Goal: Contribute content: Contribute content

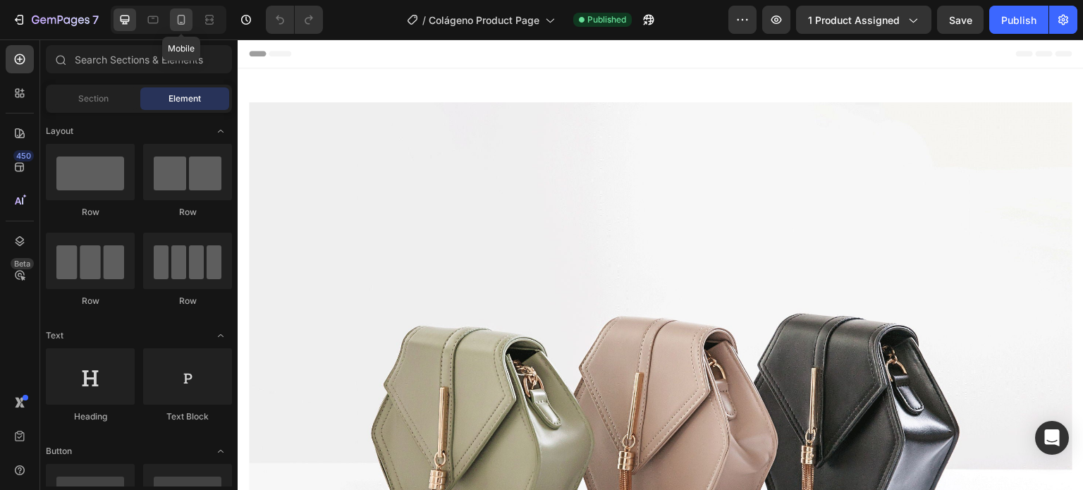
click at [179, 21] on icon at bounding box center [181, 20] width 14 height 14
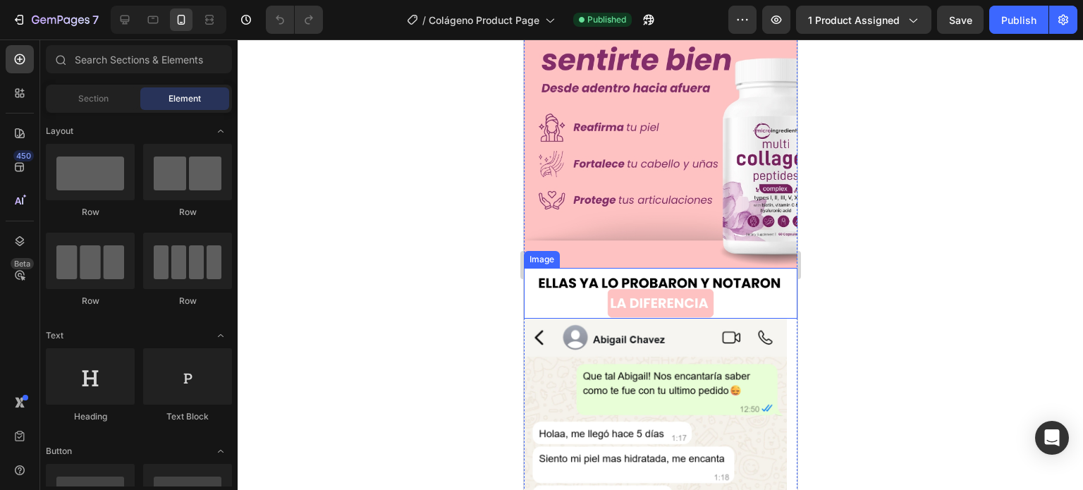
scroll to position [70, 0]
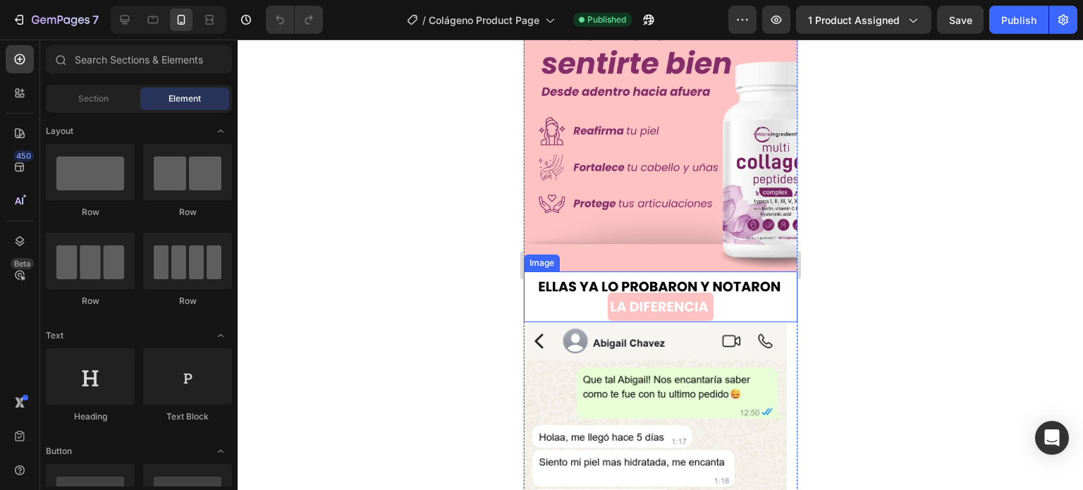
click at [706, 274] on img at bounding box center [659, 296] width 273 height 51
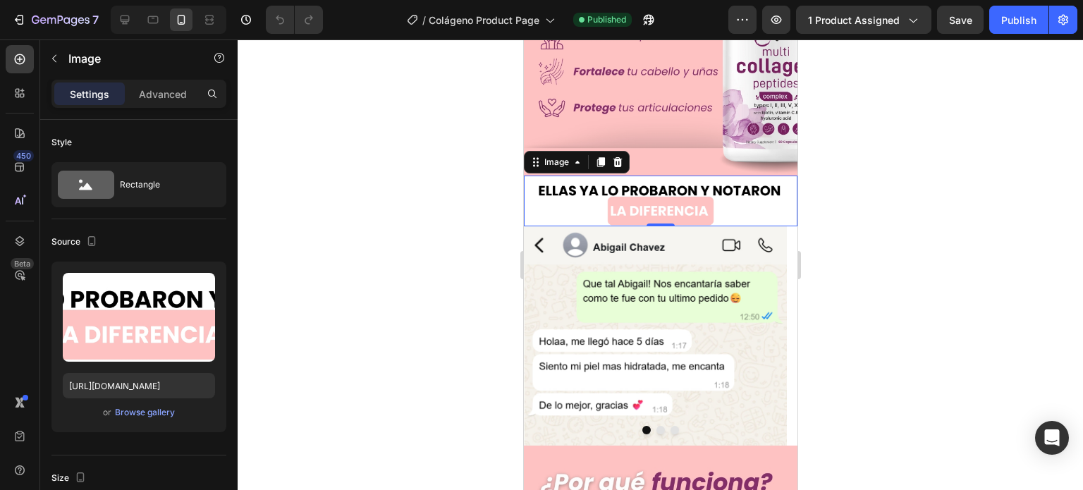
scroll to position [211, 0]
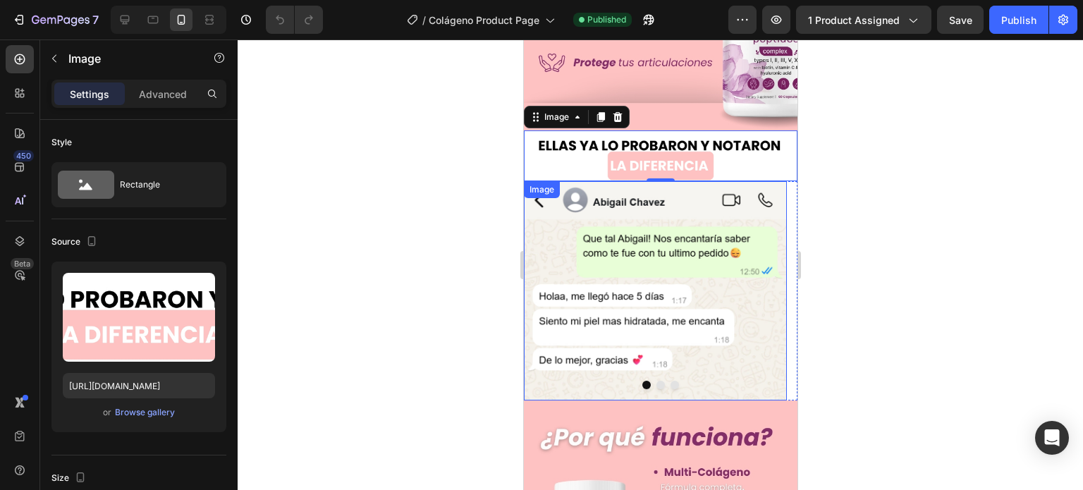
click at [639, 216] on img at bounding box center [654, 290] width 263 height 219
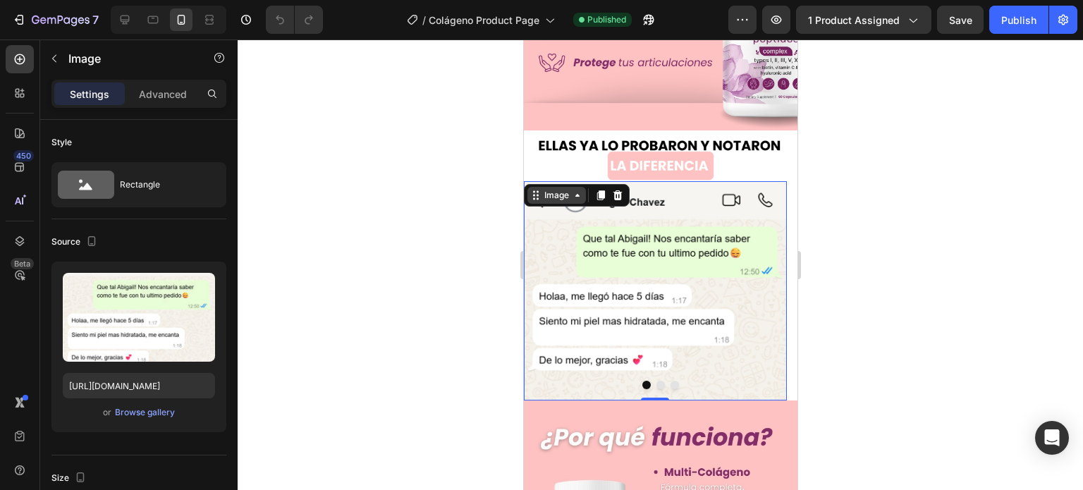
click at [562, 189] on div "Image" at bounding box center [556, 195] width 30 height 13
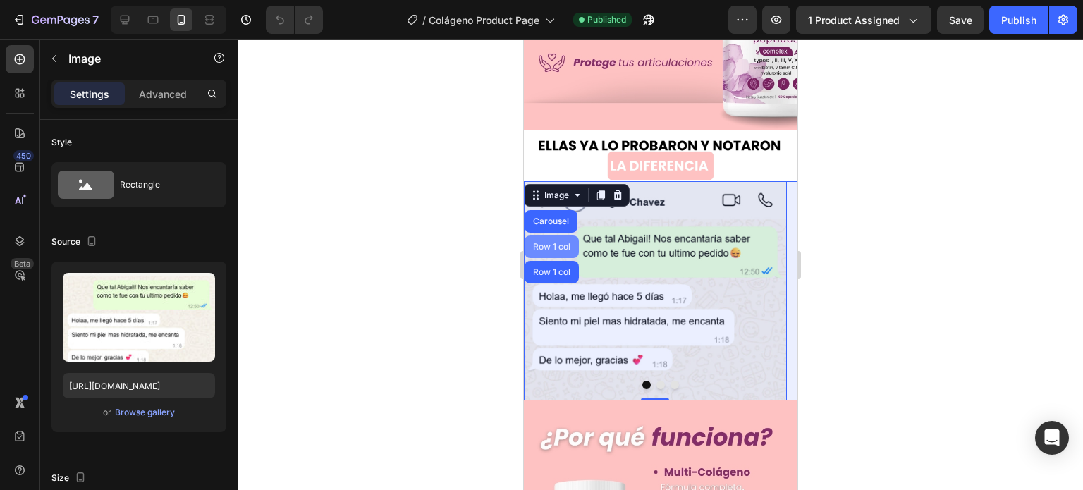
click at [552, 235] on div "Row 1 col" at bounding box center [551, 246] width 54 height 23
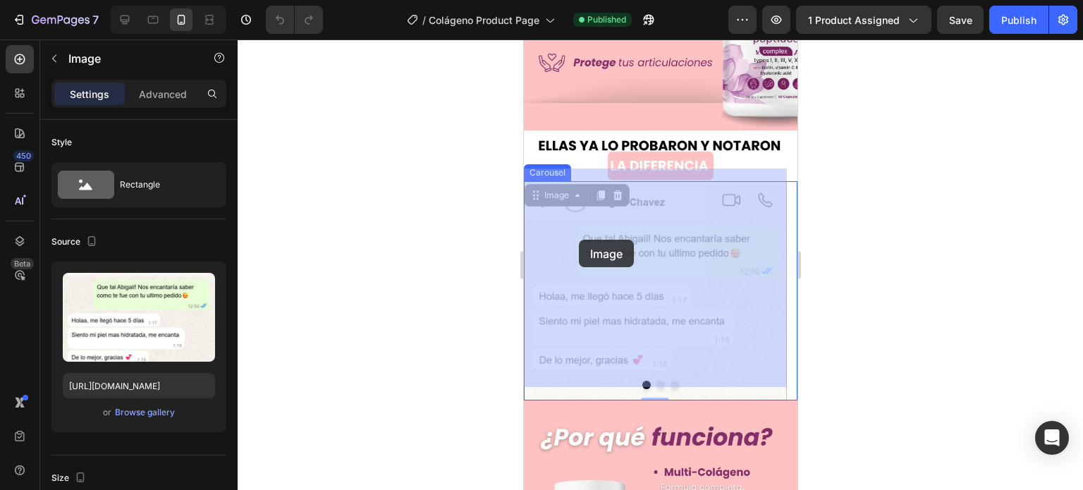
drag, startPoint x: 556, startPoint y: 177, endPoint x: 578, endPoint y: 240, distance: 66.4
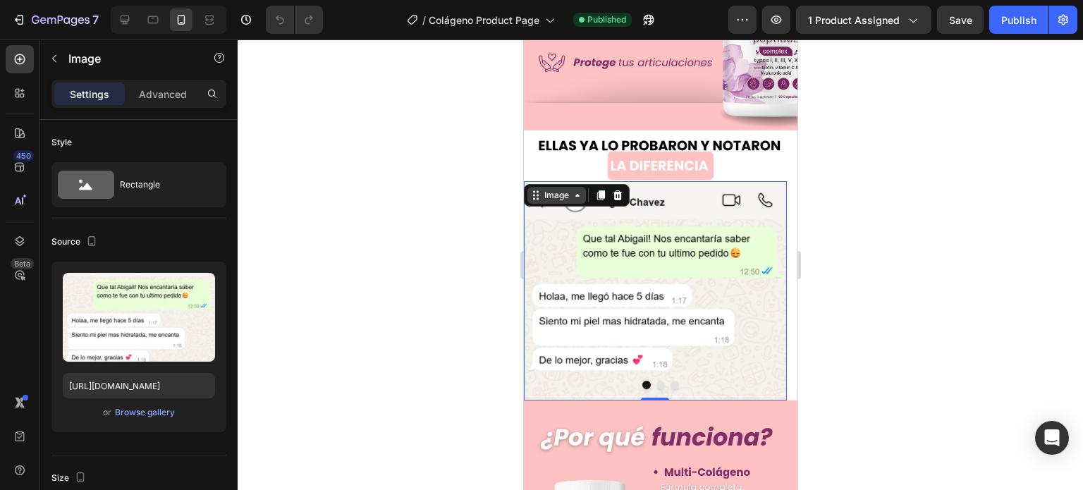
click at [560, 189] on div "Image" at bounding box center [556, 195] width 30 height 13
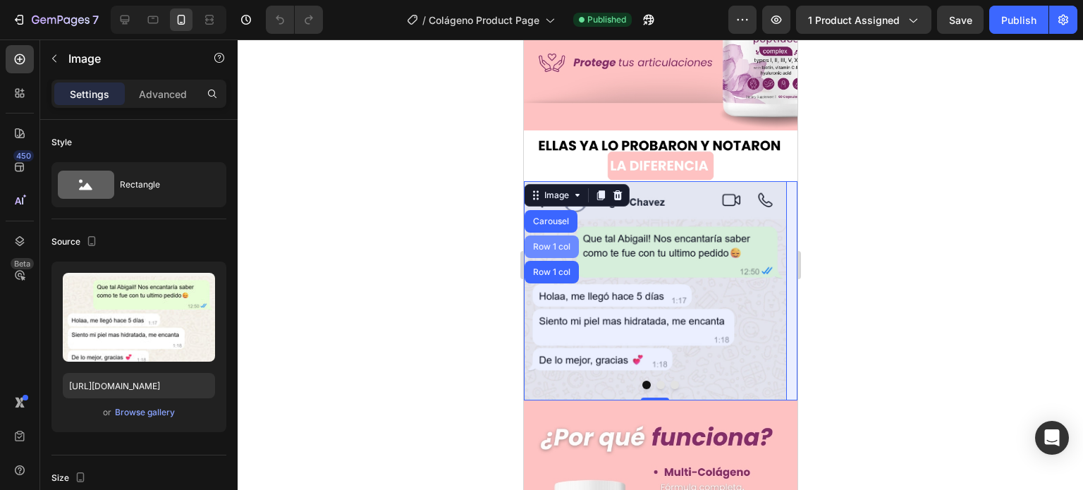
click at [549, 242] on div "Row 1 col" at bounding box center [550, 246] width 43 height 8
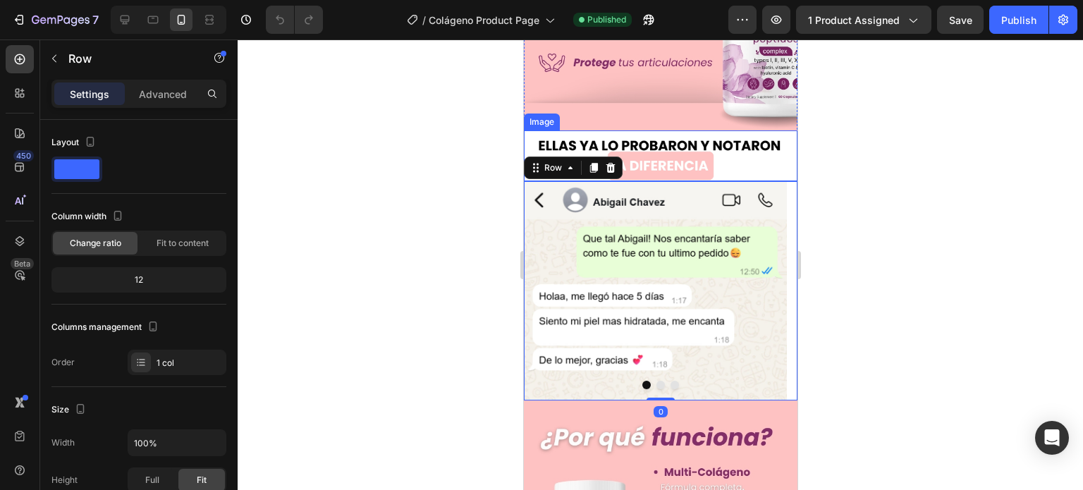
click at [584, 130] on img at bounding box center [659, 155] width 273 height 51
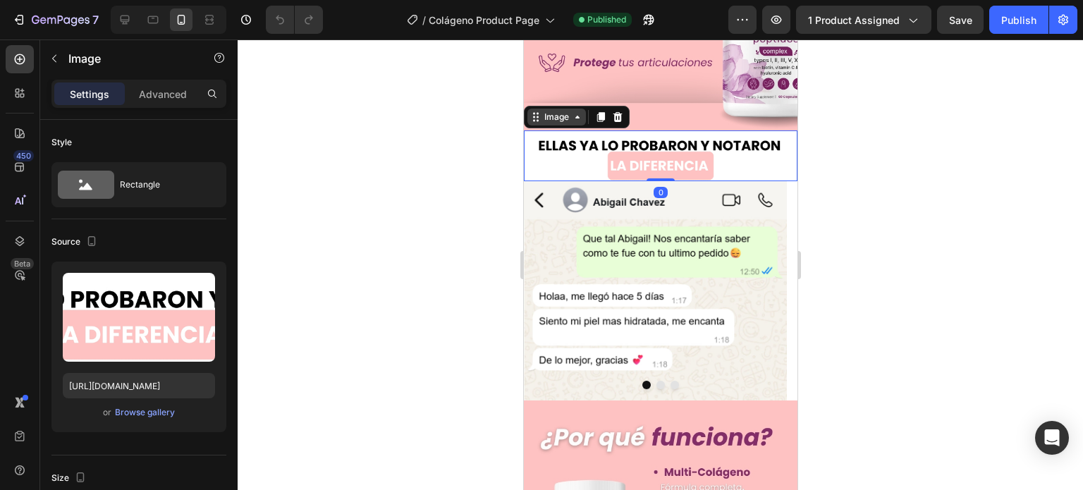
click at [545, 111] on div "Image" at bounding box center [556, 117] width 30 height 13
click at [572, 167] on img at bounding box center [659, 155] width 273 height 51
click at [546, 111] on div "Image" at bounding box center [556, 117] width 30 height 13
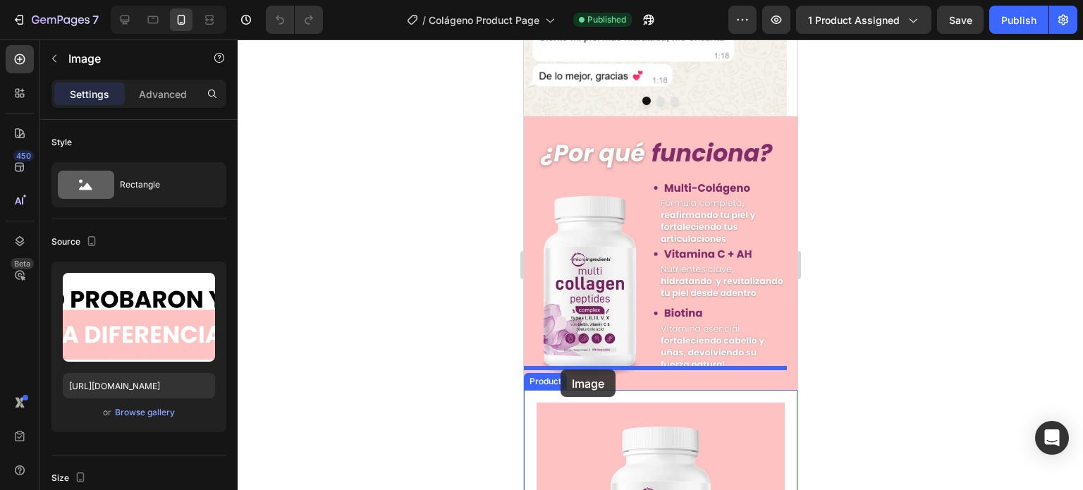
drag, startPoint x: 546, startPoint y: 106, endPoint x: 560, endPoint y: 369, distance: 262.6
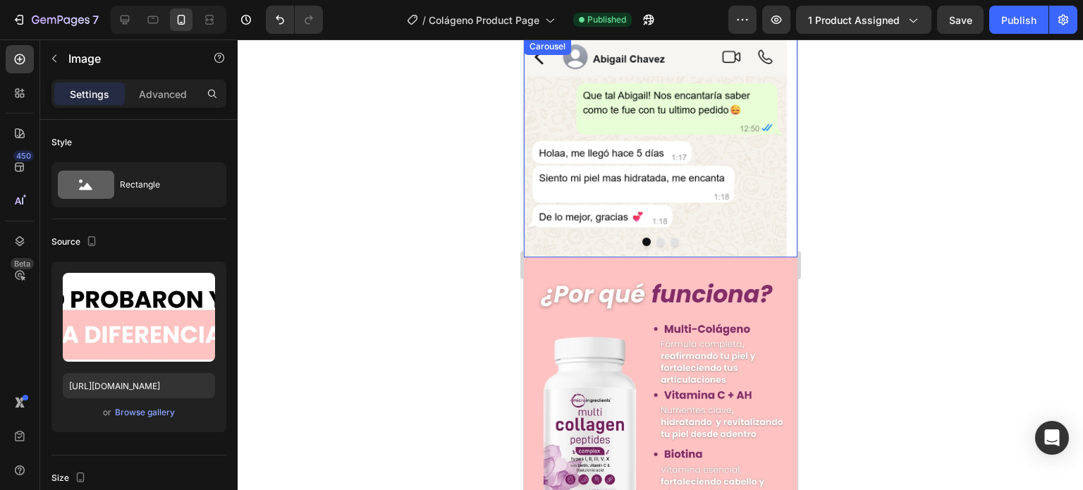
click at [627, 187] on img at bounding box center [654, 147] width 263 height 219
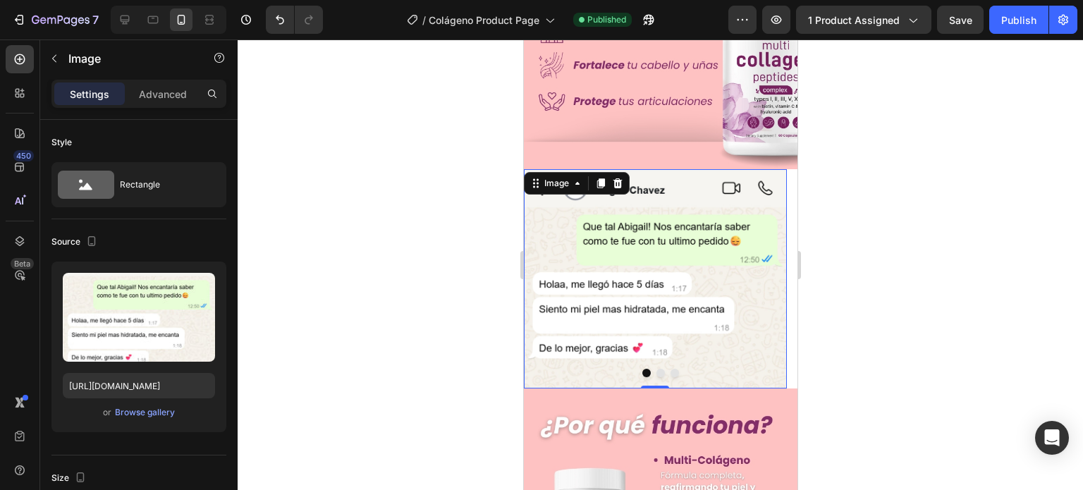
scroll to position [163, 0]
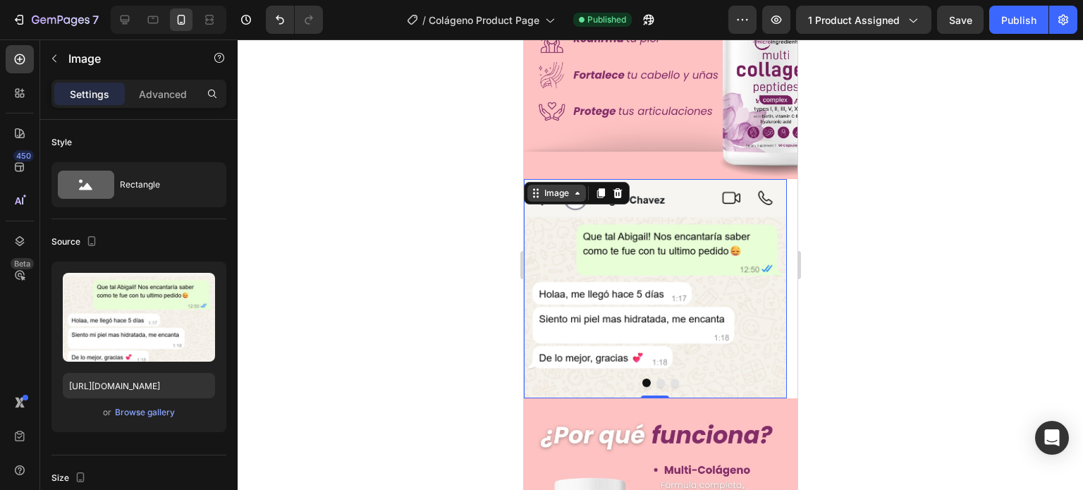
click at [568, 185] on div "Image" at bounding box center [556, 193] width 59 height 17
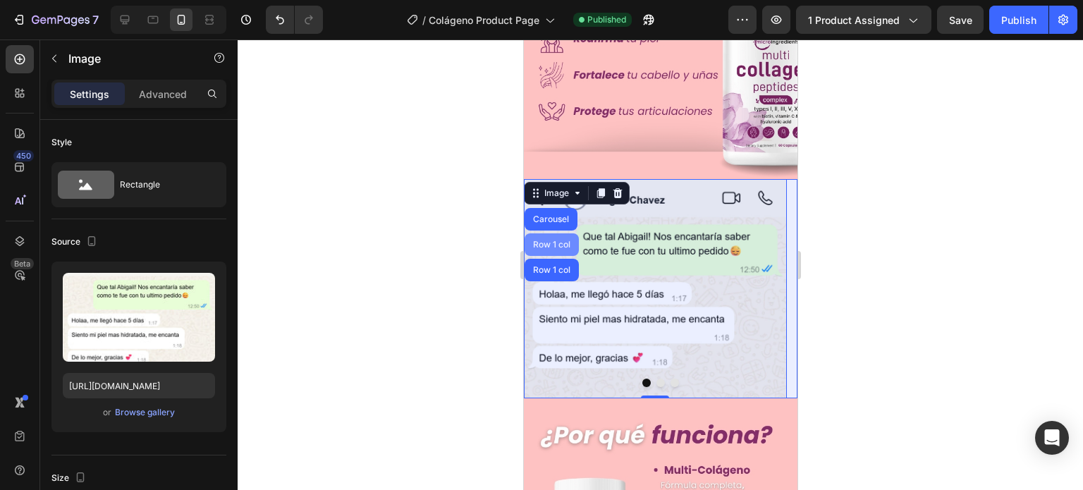
click at [549, 233] on div "Row 1 col" at bounding box center [551, 244] width 54 height 23
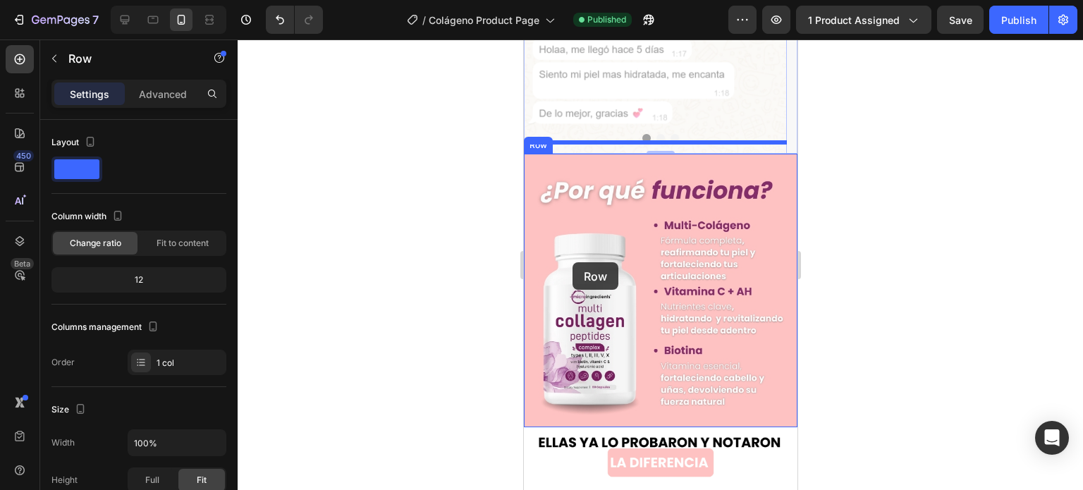
scroll to position [515, 0]
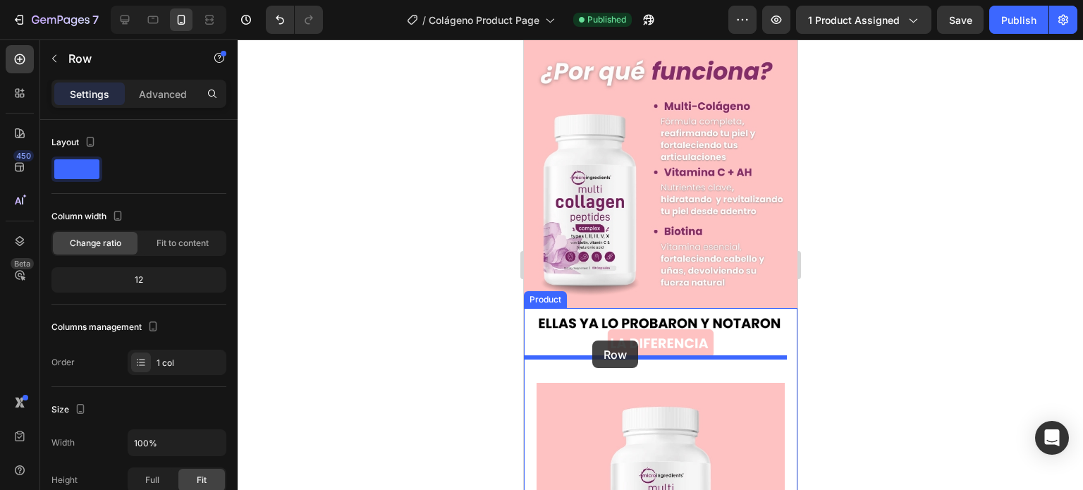
drag, startPoint x: 564, startPoint y: 160, endPoint x: 591, endPoint y: 344, distance: 186.0
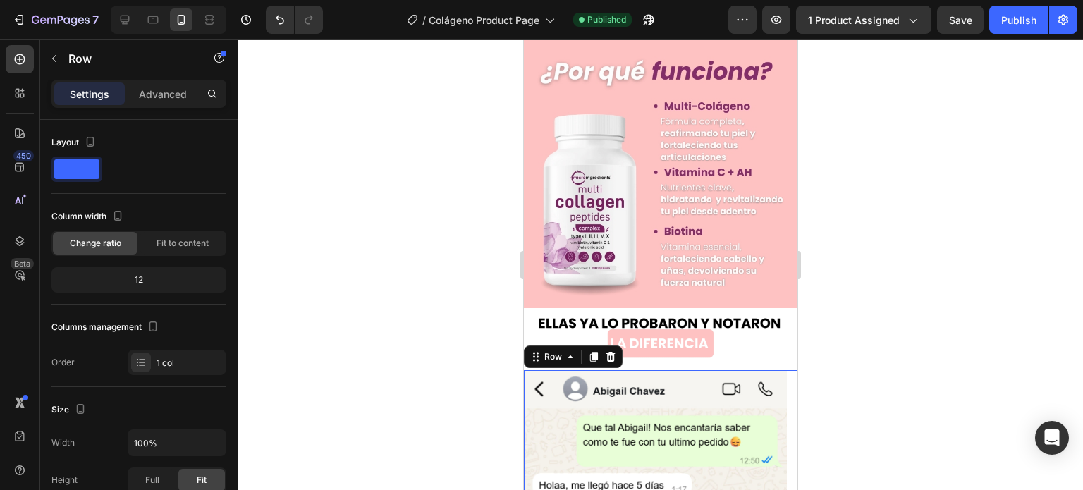
click at [855, 310] on div at bounding box center [660, 264] width 845 height 450
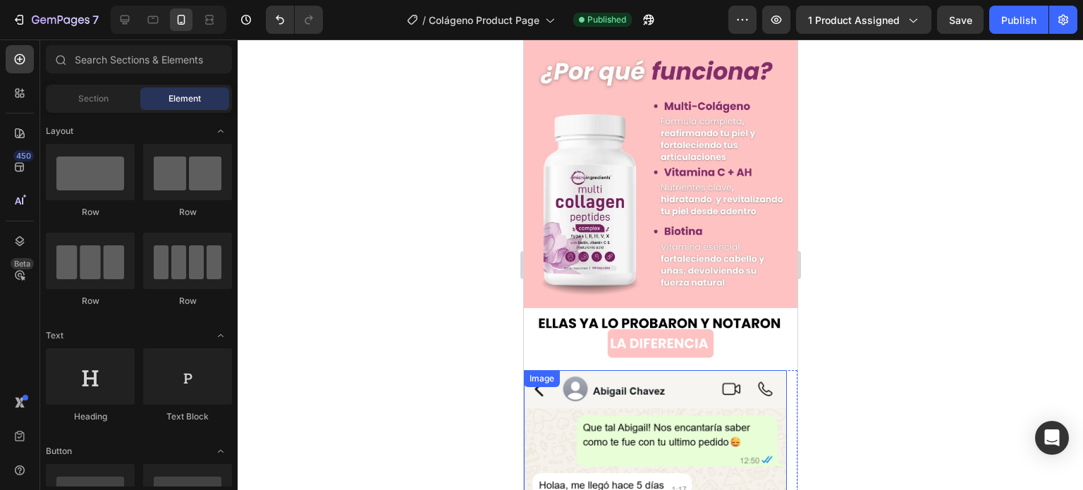
click at [629, 370] on img at bounding box center [654, 479] width 263 height 219
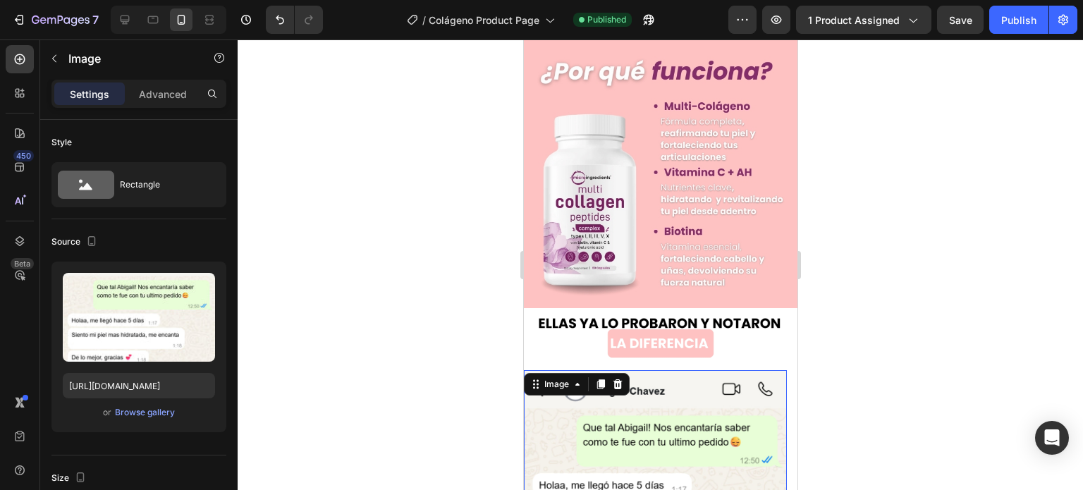
click at [864, 324] on div at bounding box center [660, 264] width 845 height 450
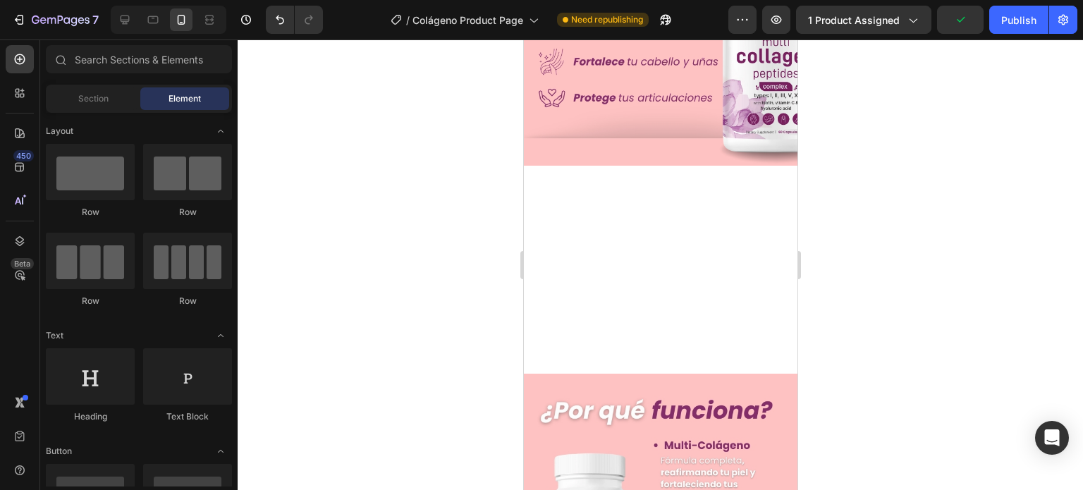
scroll to position [22, 0]
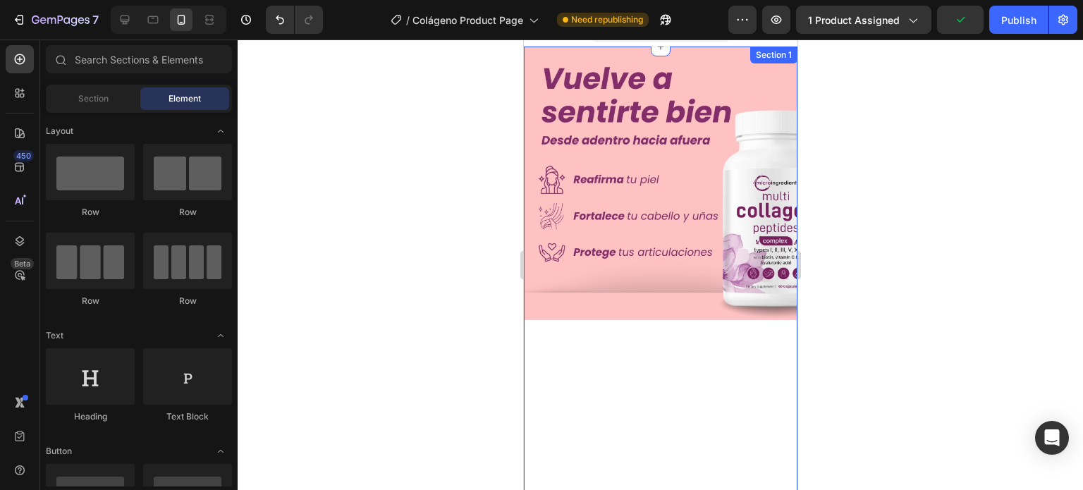
click at [687, 324] on div "Image Row" at bounding box center [659, 287] width 273 height 481
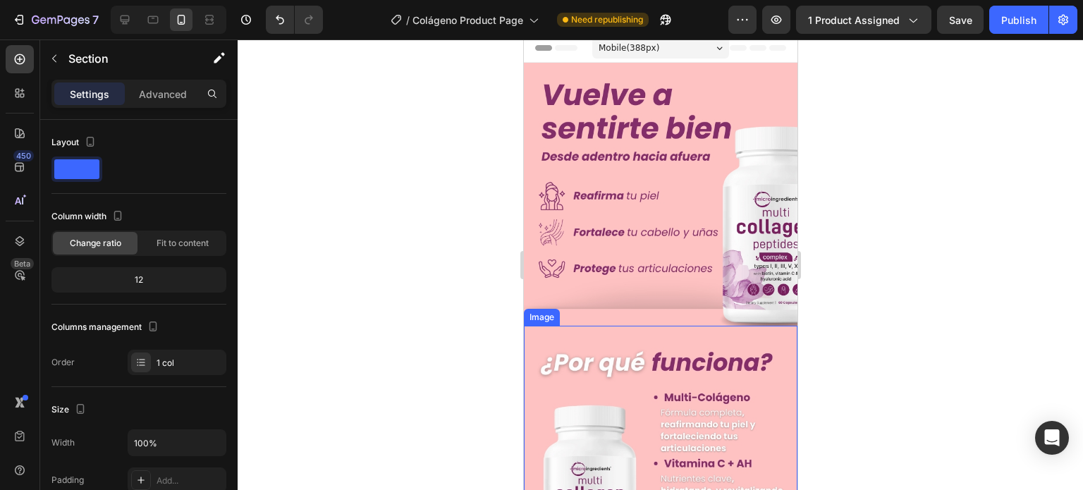
scroll to position [0, 0]
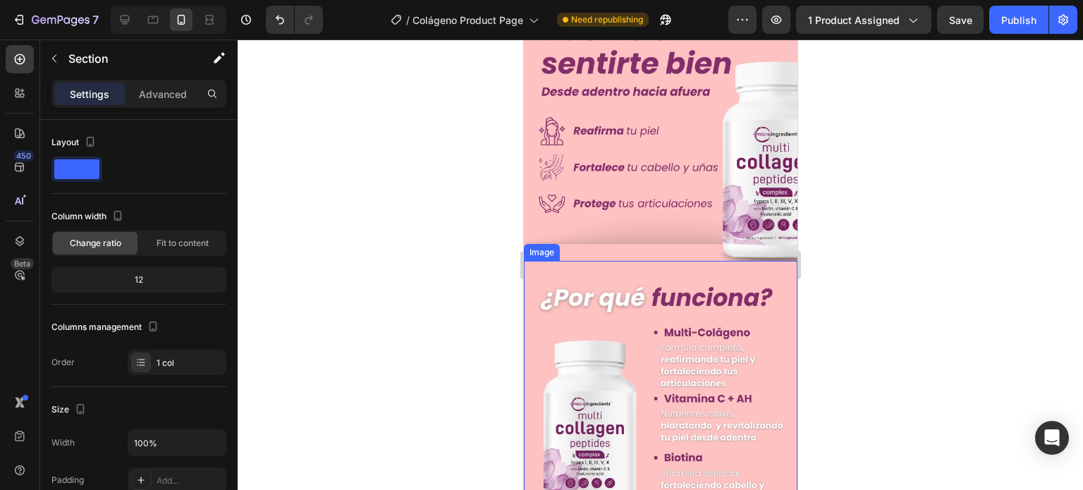
click at [831, 295] on div at bounding box center [660, 264] width 845 height 450
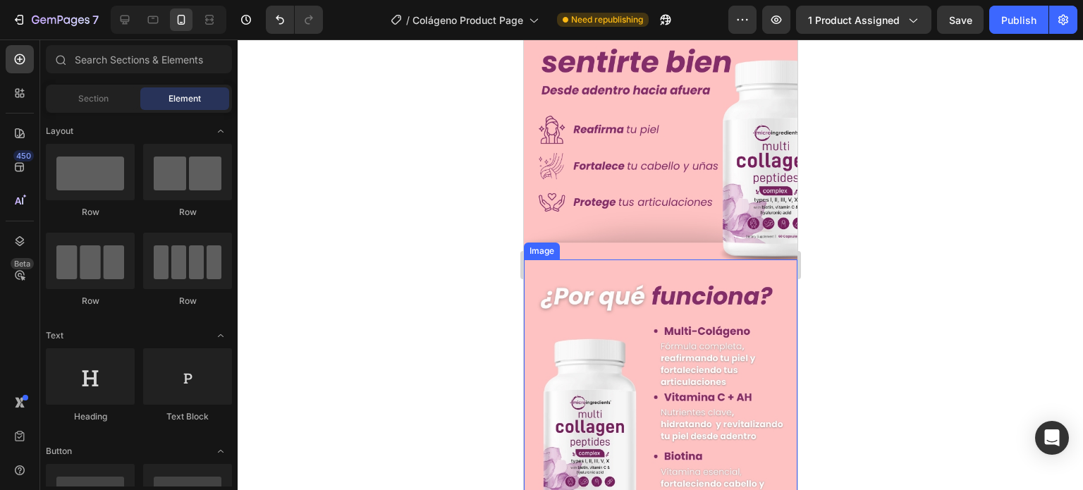
scroll to position [423, 0]
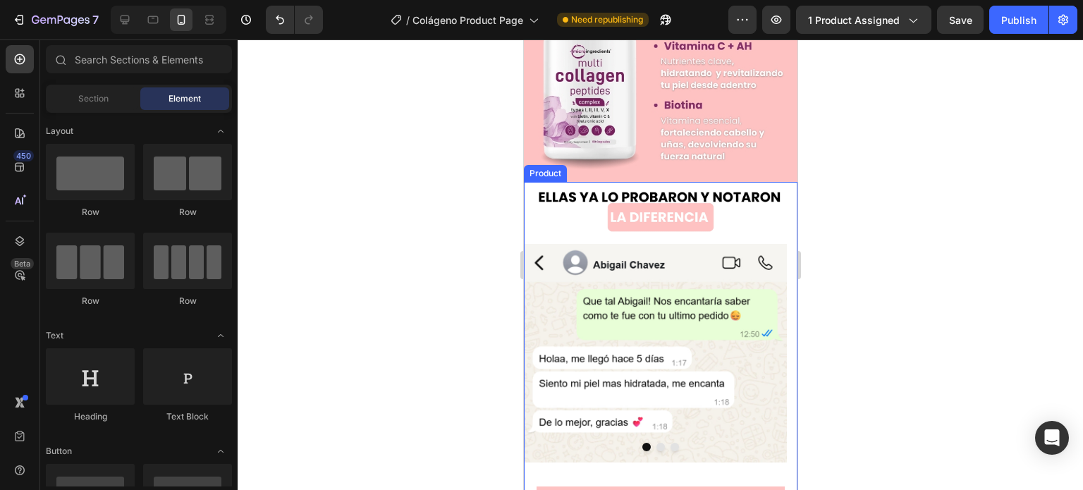
click at [680, 212] on img at bounding box center [659, 207] width 273 height 51
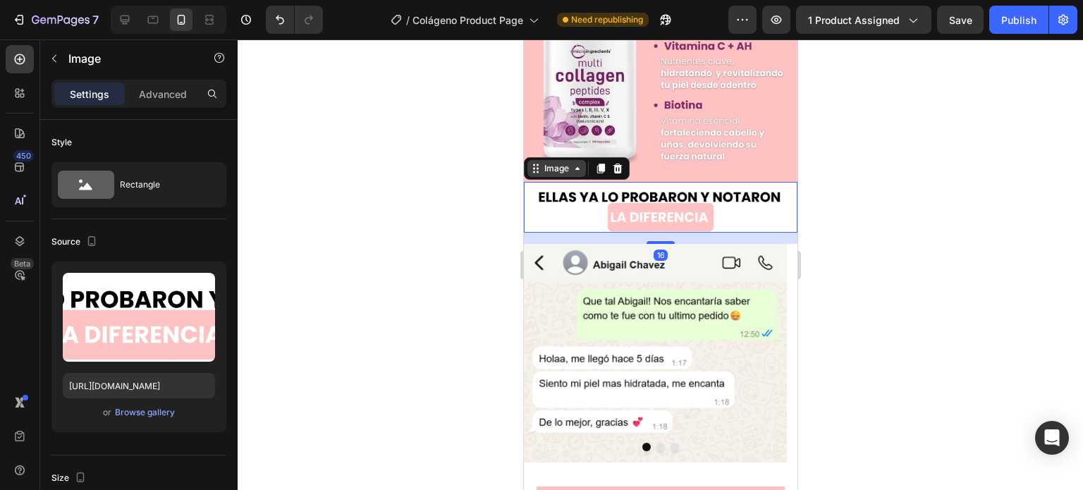
click at [566, 162] on div "Image" at bounding box center [556, 168] width 30 height 13
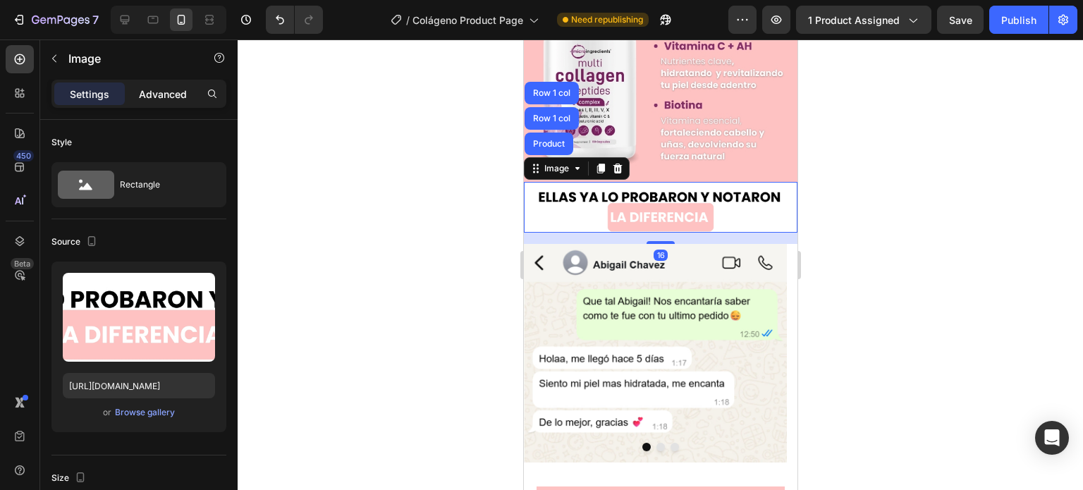
click at [172, 94] on p "Advanced" at bounding box center [163, 94] width 48 height 15
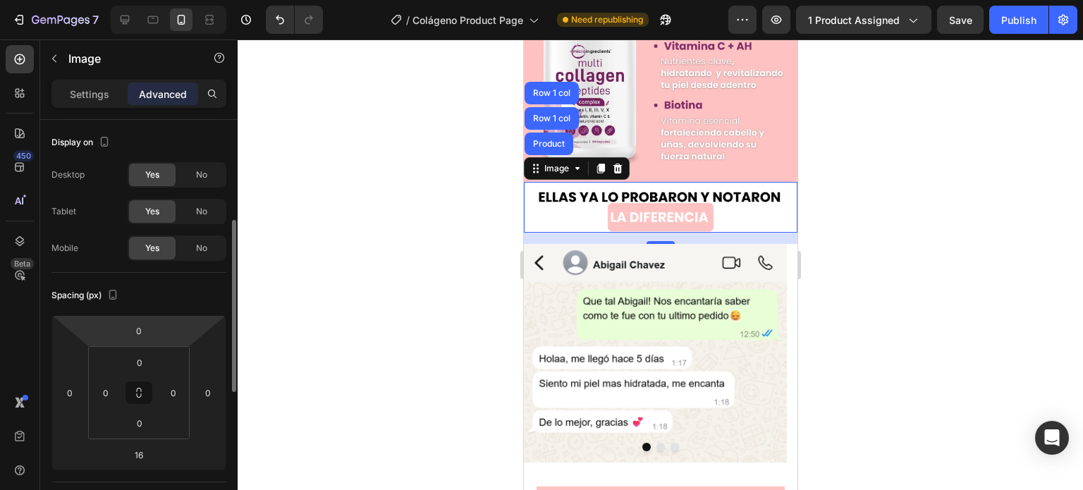
scroll to position [70, 0]
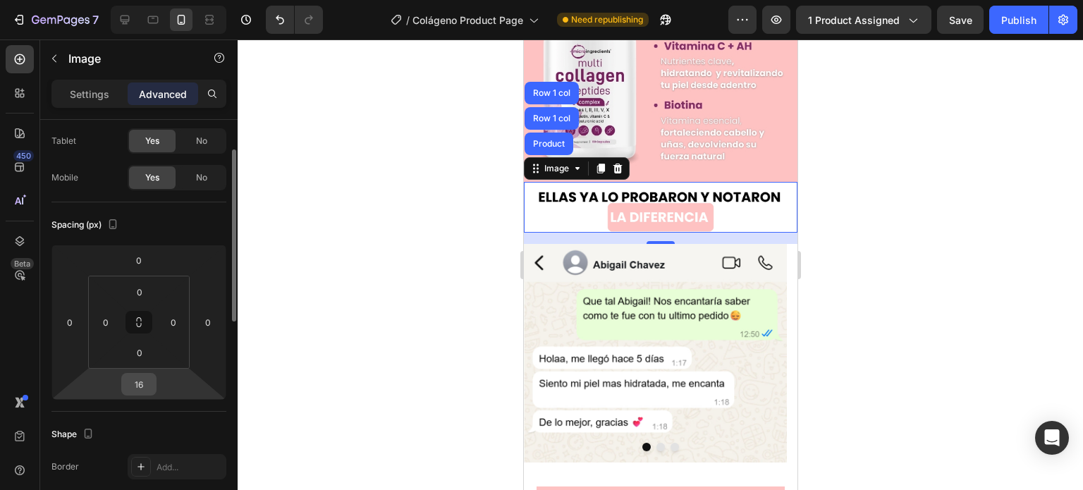
click at [146, 384] on input "16" at bounding box center [139, 384] width 28 height 21
type input "0"
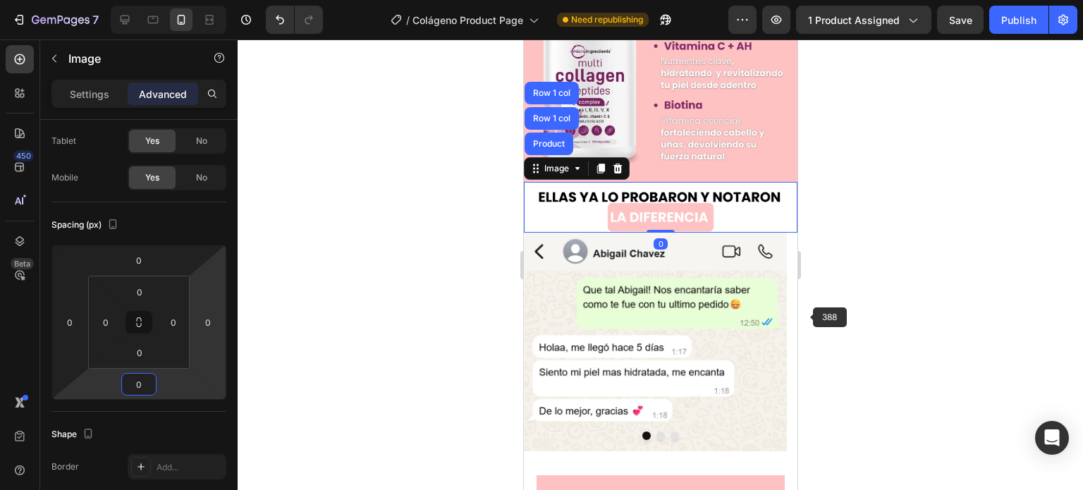
click at [816, 305] on div at bounding box center [660, 264] width 845 height 450
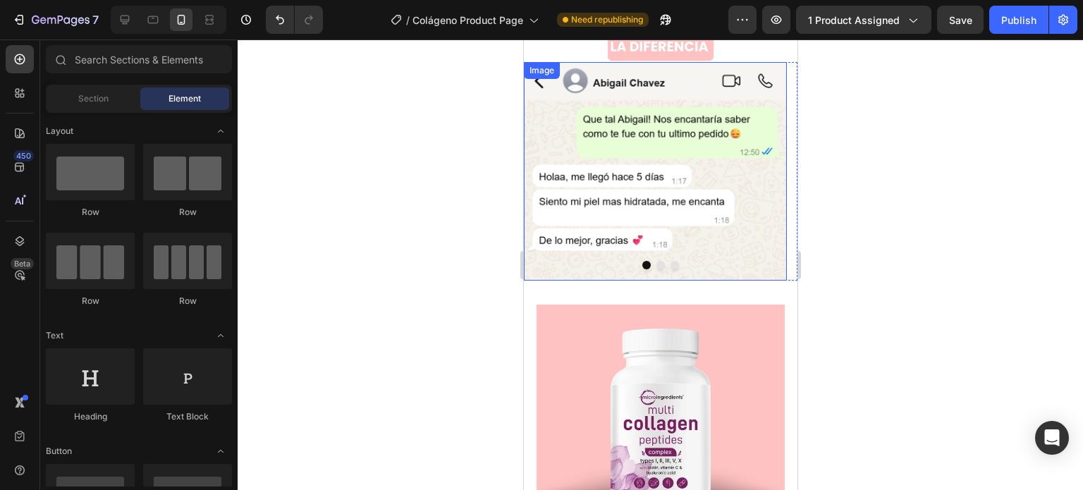
scroll to position [705, 0]
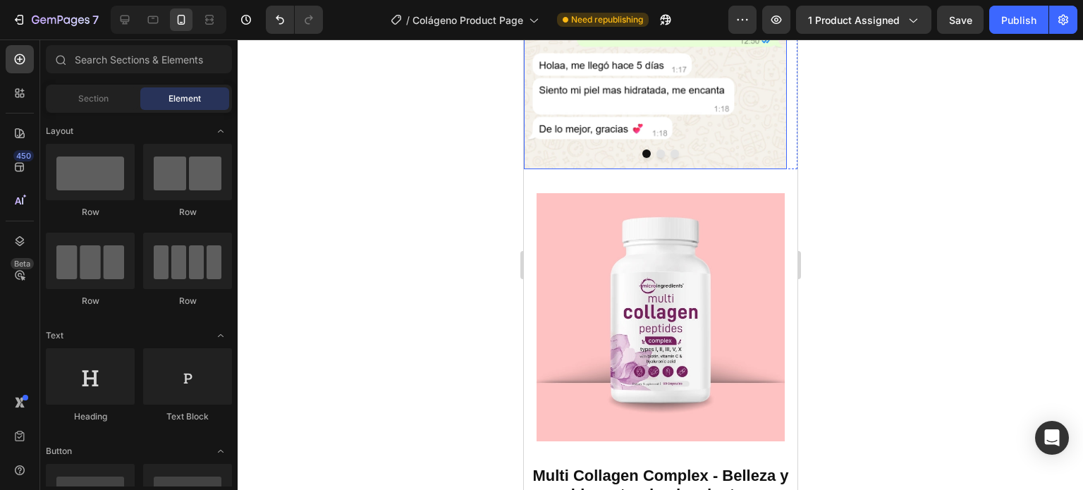
click at [656, 149] on button "Dot" at bounding box center [660, 153] width 8 height 8
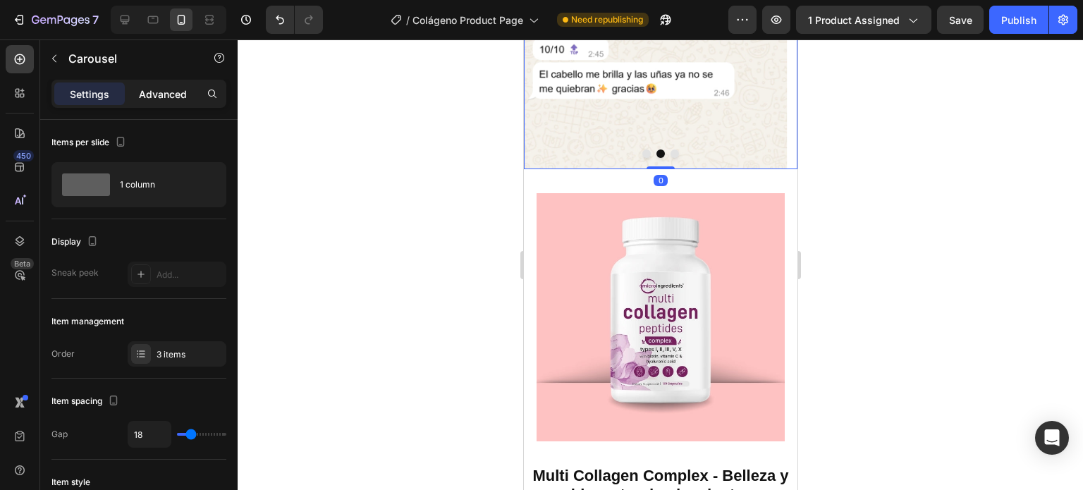
click at [176, 100] on p "Advanced" at bounding box center [163, 94] width 48 height 15
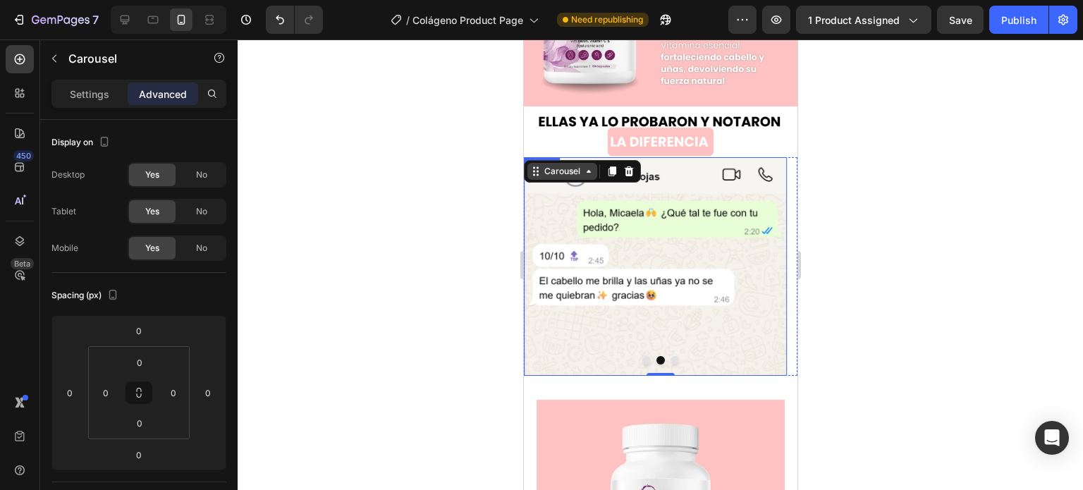
scroll to position [493, 0]
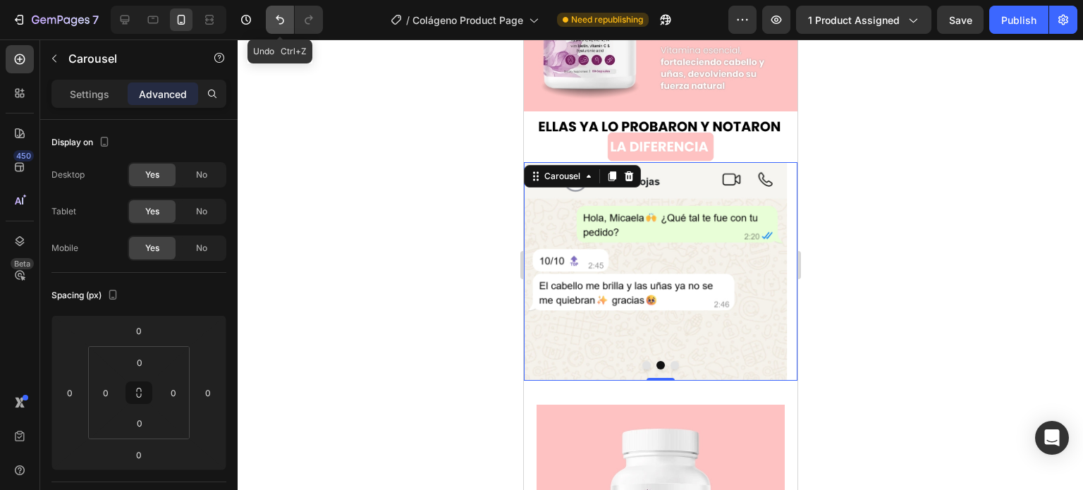
click at [282, 27] on button "Undo/Redo" at bounding box center [280, 20] width 28 height 28
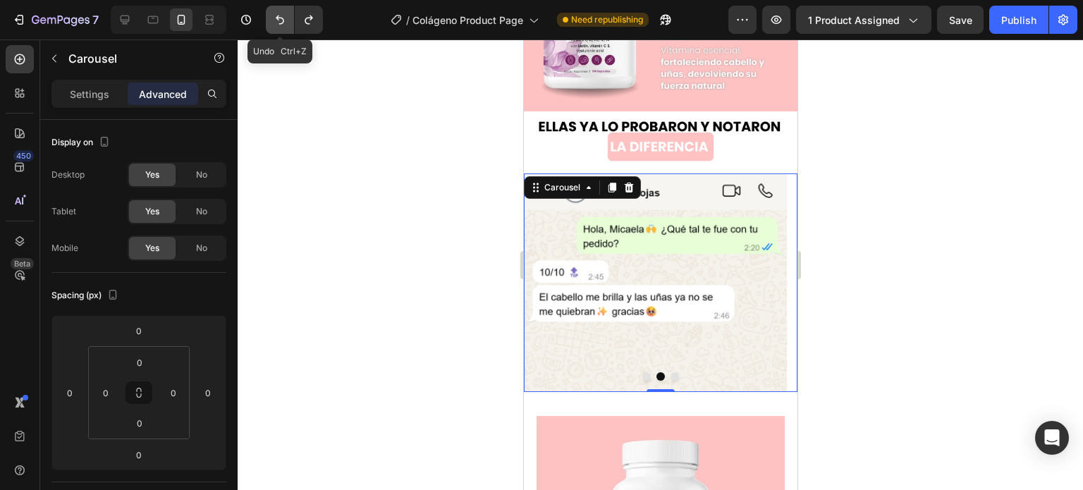
click at [282, 27] on button "Undo/Redo" at bounding box center [280, 20] width 28 height 28
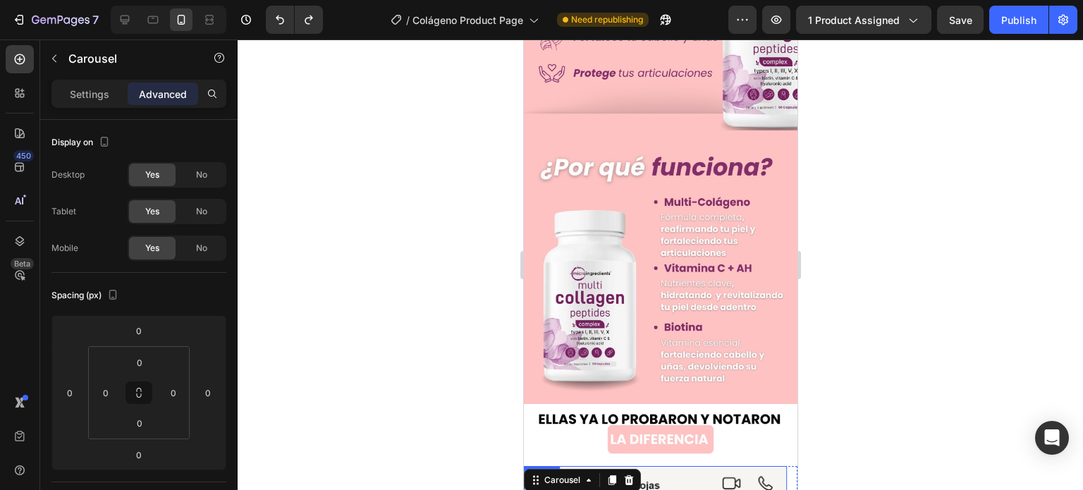
scroll to position [0, 0]
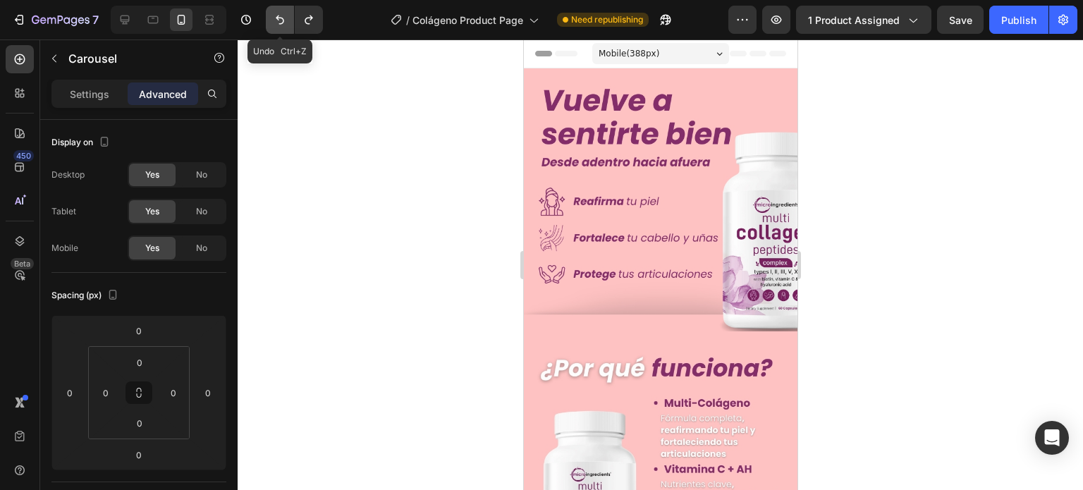
click at [278, 21] on icon "Undo/Redo" at bounding box center [280, 20] width 14 height 14
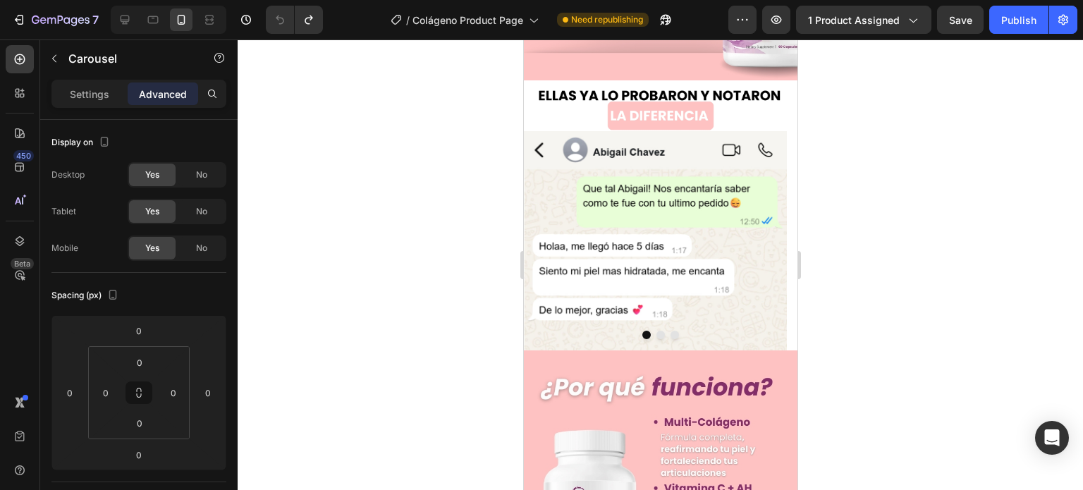
scroll to position [211, 0]
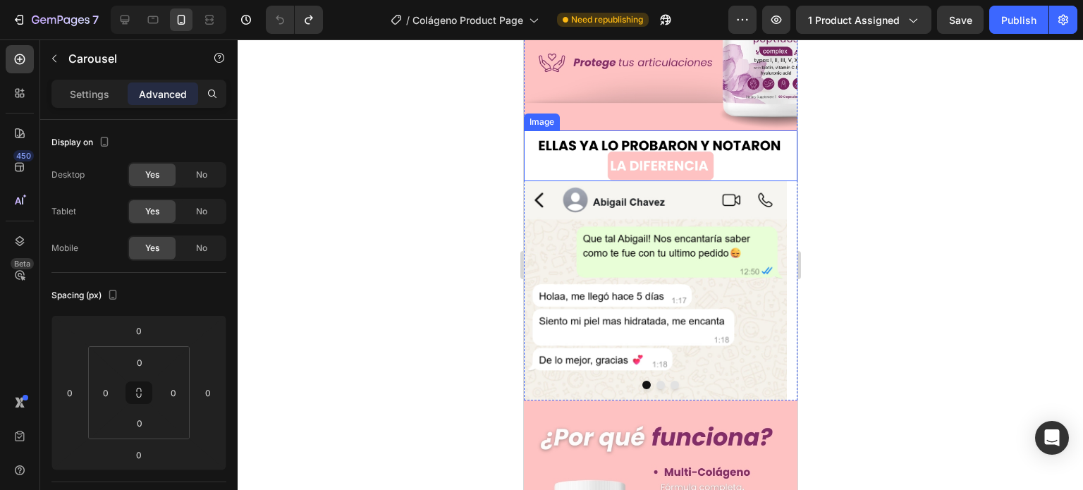
click at [601, 151] on img at bounding box center [659, 155] width 273 height 51
click at [578, 111] on icon at bounding box center [576, 116] width 11 height 11
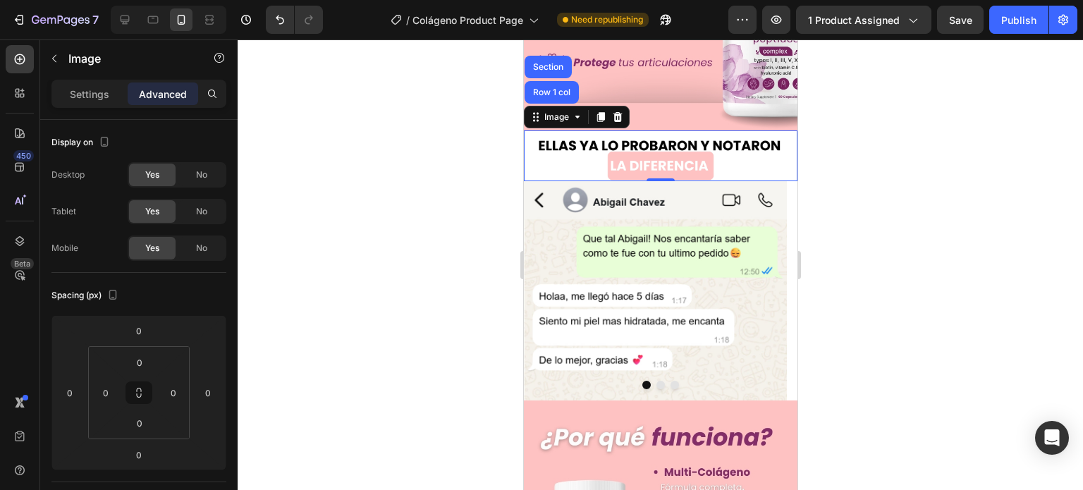
click at [656, 145] on img at bounding box center [659, 155] width 273 height 51
click at [889, 144] on div at bounding box center [660, 264] width 845 height 450
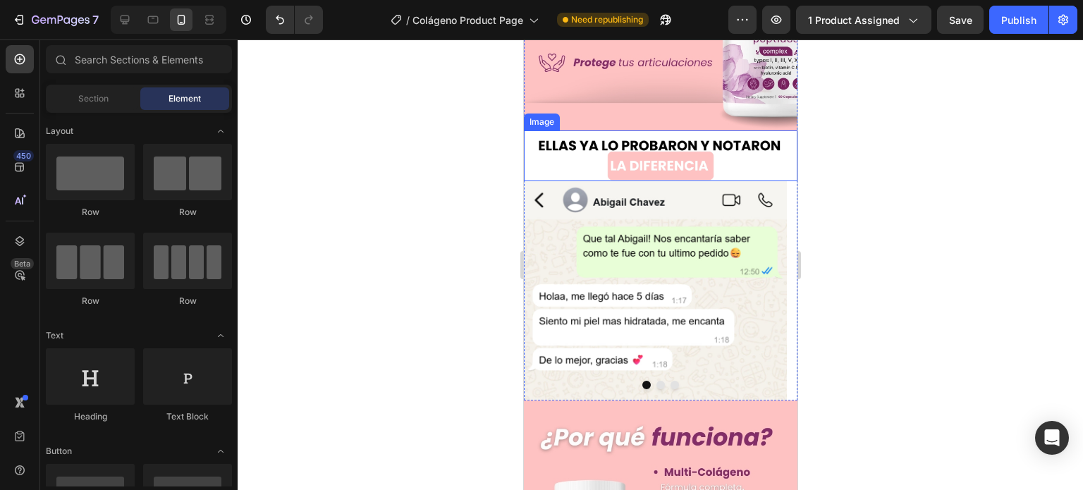
click at [627, 140] on img at bounding box center [659, 155] width 273 height 51
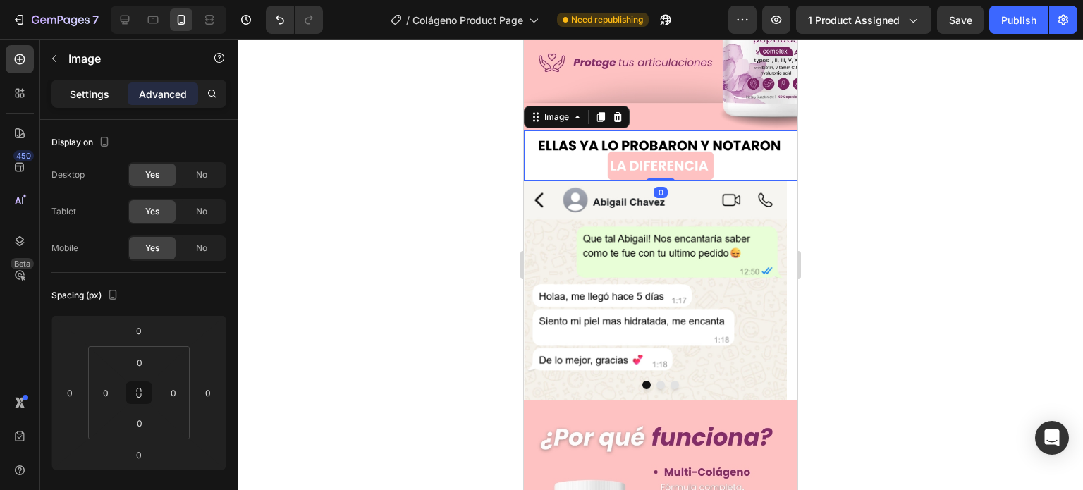
click at [92, 95] on p "Settings" at bounding box center [89, 94] width 39 height 15
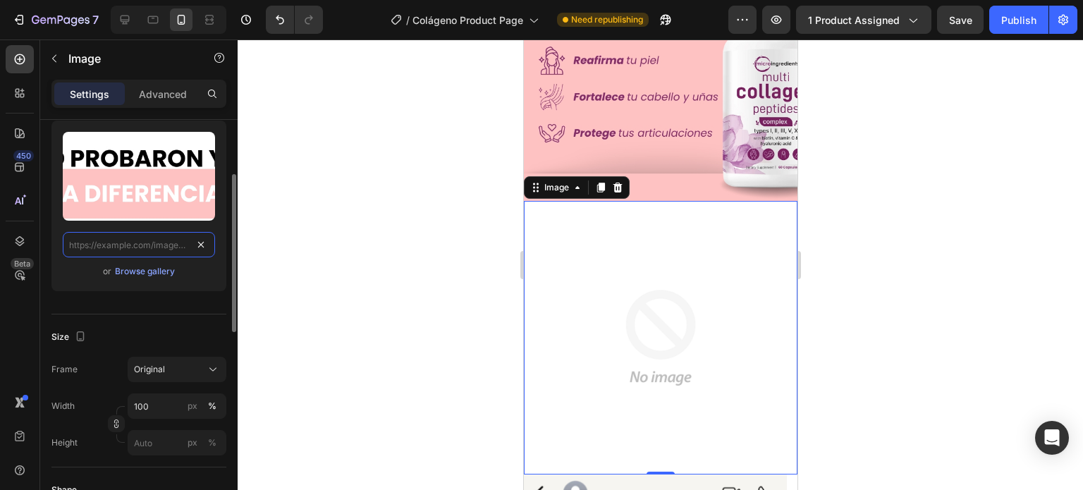
scroll to position [0, 0]
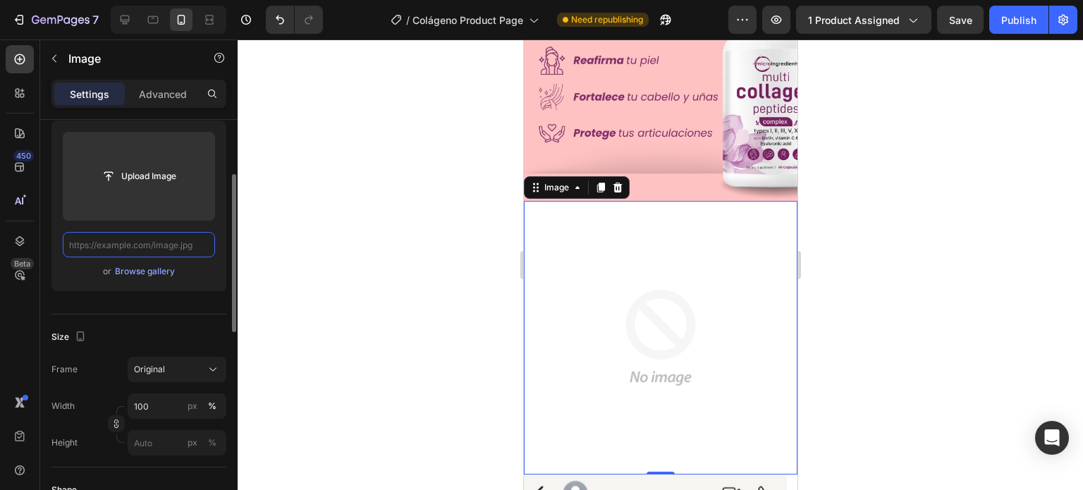
paste input "[URL][DOMAIN_NAME]"
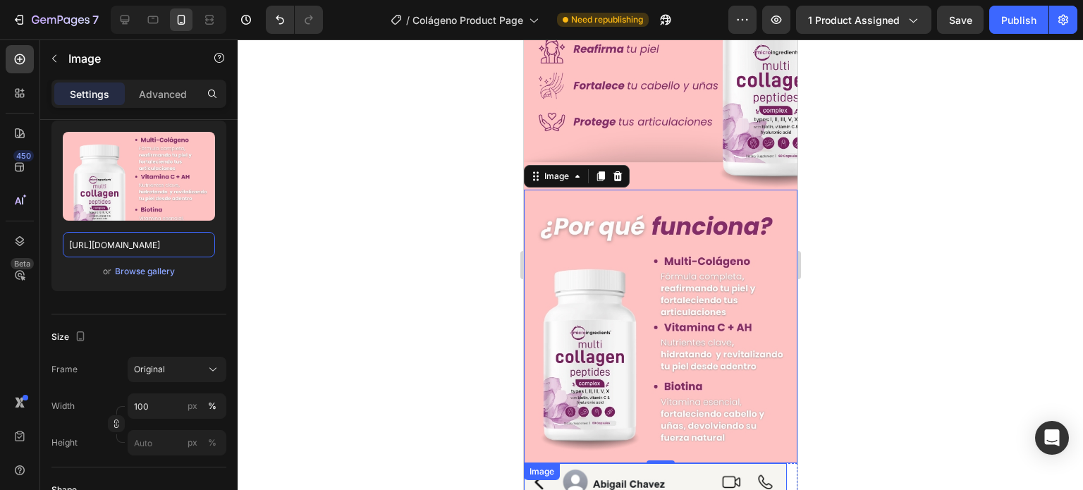
scroll to position [141, 0]
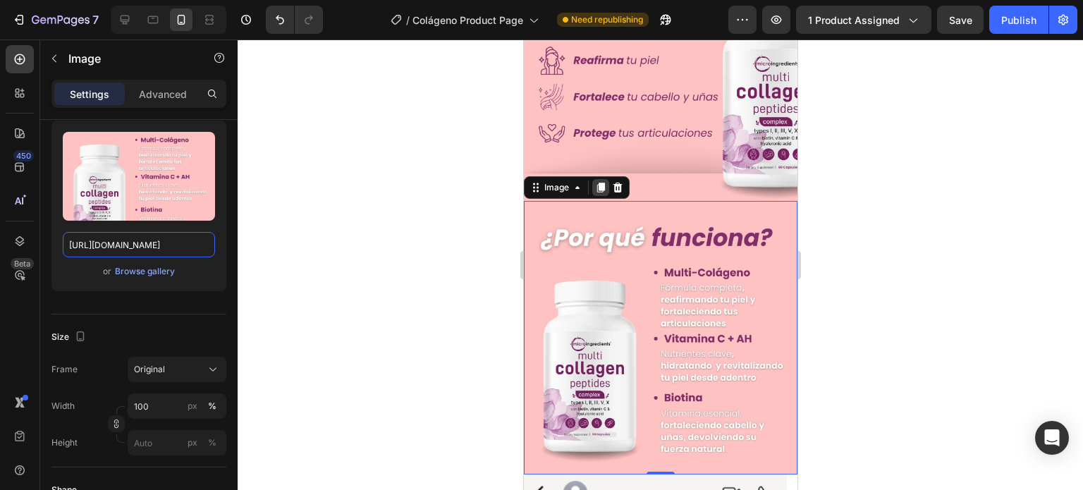
type input "[URL][DOMAIN_NAME]"
click at [598, 183] on icon at bounding box center [600, 188] width 8 height 10
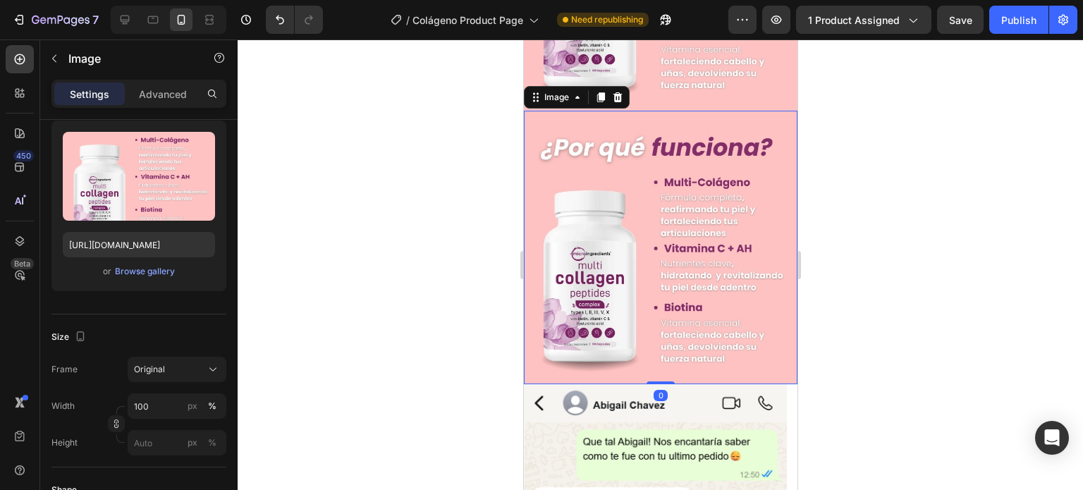
scroll to position [505, 0]
click at [597, 92] on icon at bounding box center [600, 97] width 8 height 10
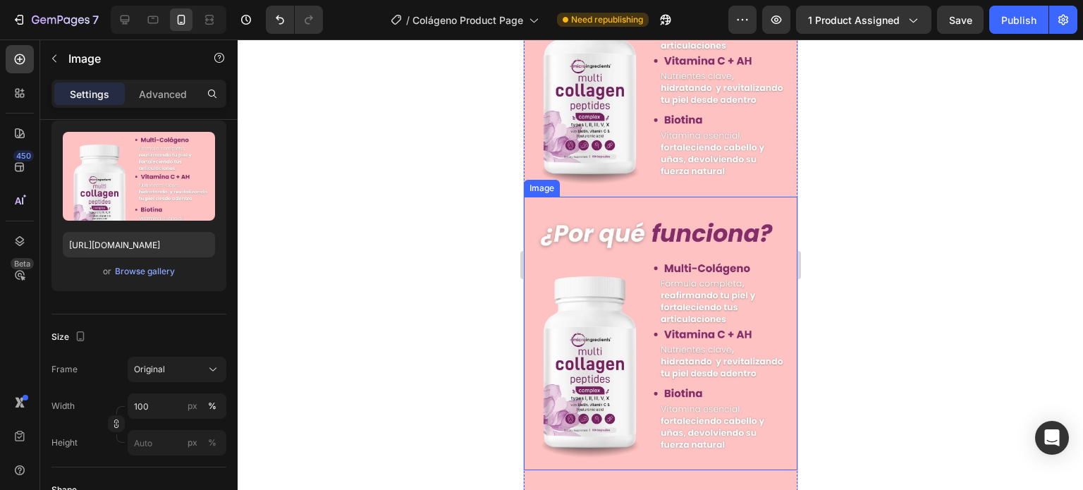
scroll to position [415, 0]
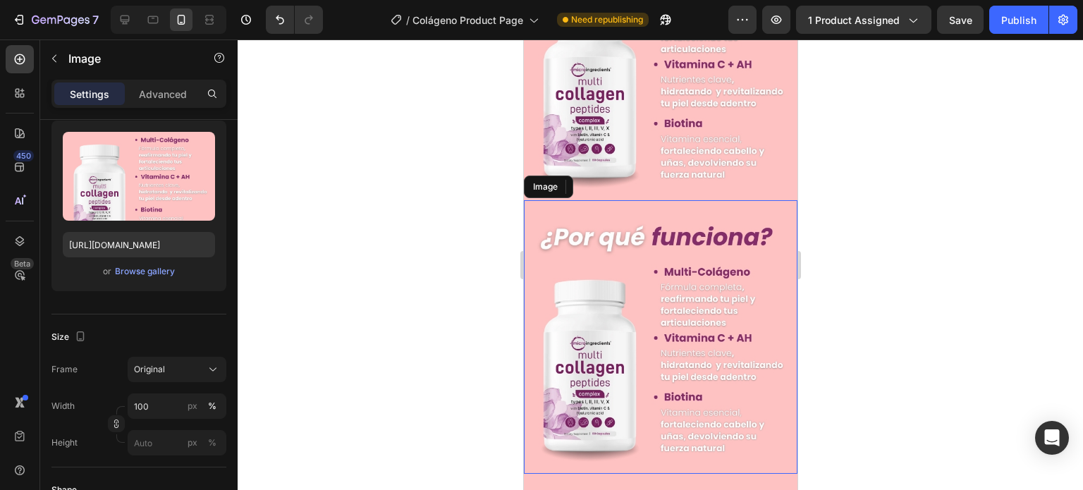
click at [648, 238] on img at bounding box center [659, 336] width 273 height 273
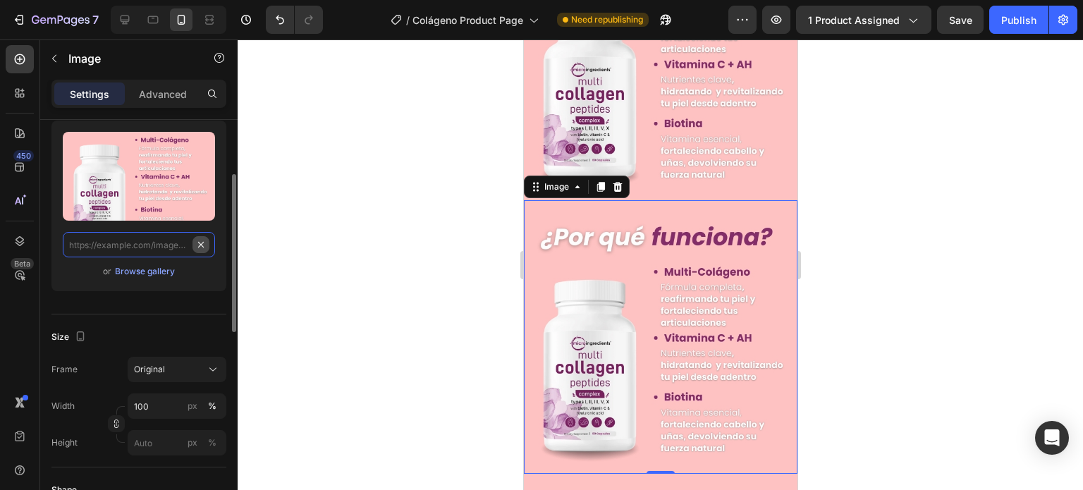
scroll to position [0, 0]
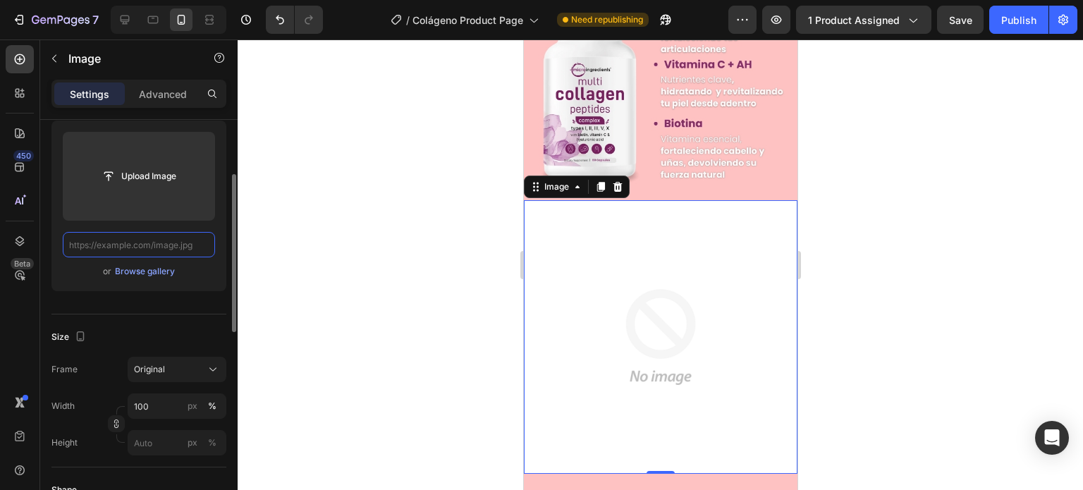
paste input "[URL][DOMAIN_NAME]"
type input "[URL][DOMAIN_NAME]"
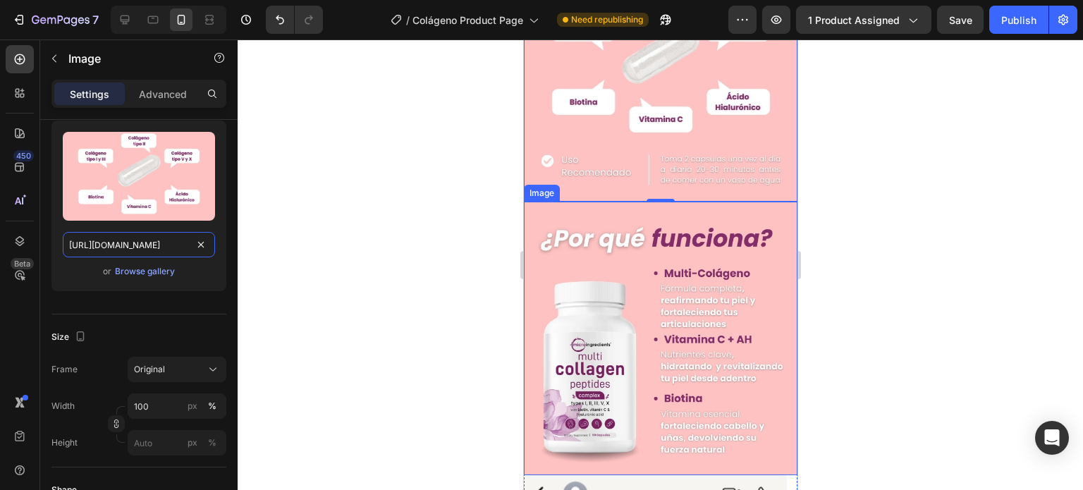
scroll to position [697, 0]
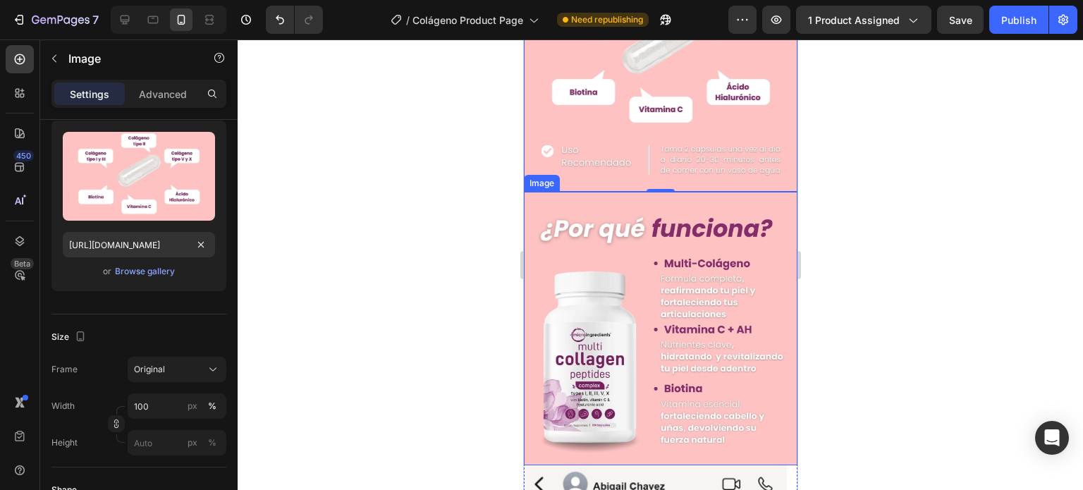
click at [644, 262] on img at bounding box center [659, 328] width 273 height 273
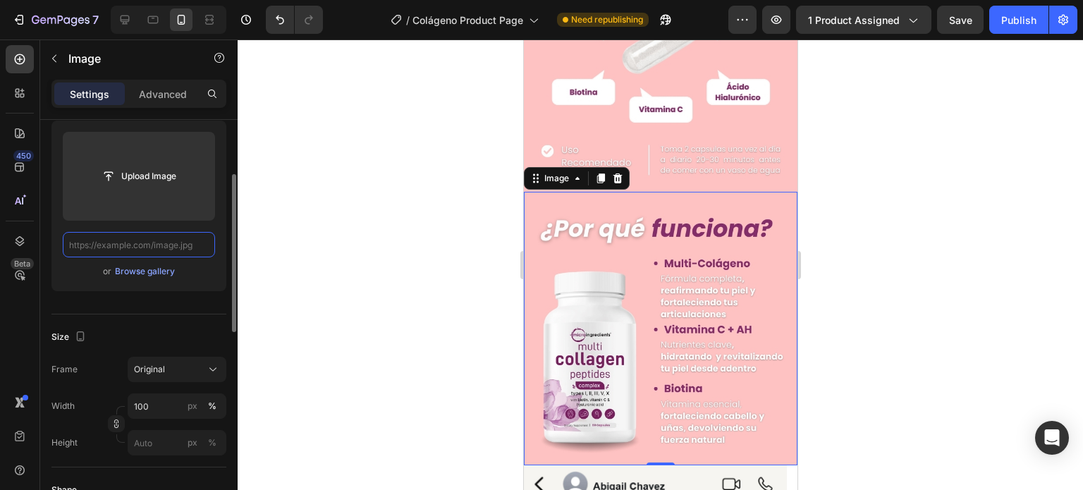
scroll to position [0, 0]
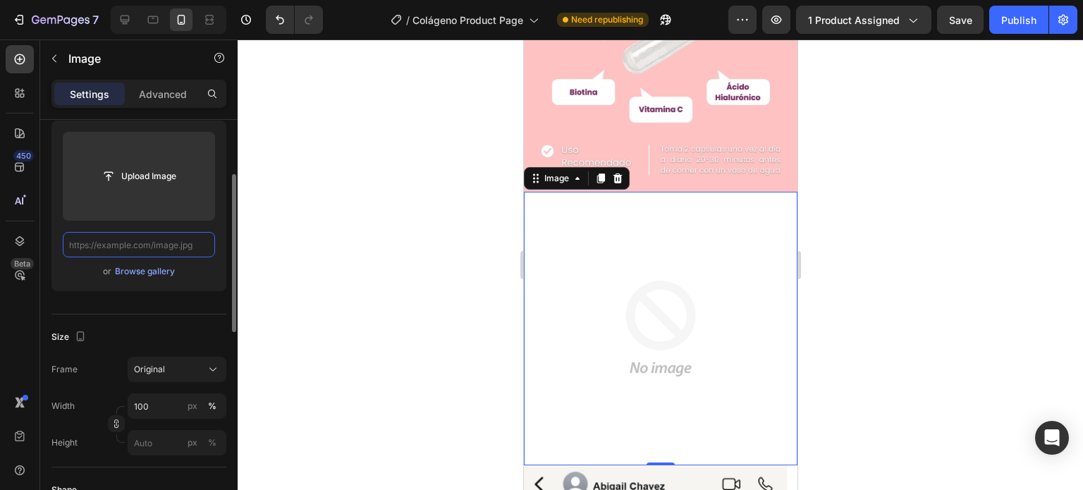
paste input "[URL][DOMAIN_NAME]"
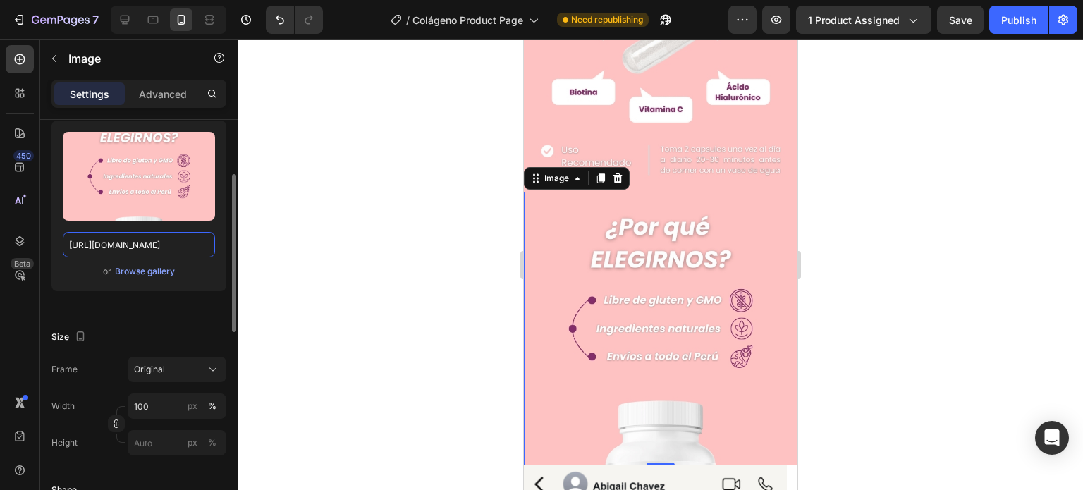
type input "[URL][DOMAIN_NAME]"
click at [470, 226] on div at bounding box center [660, 264] width 845 height 450
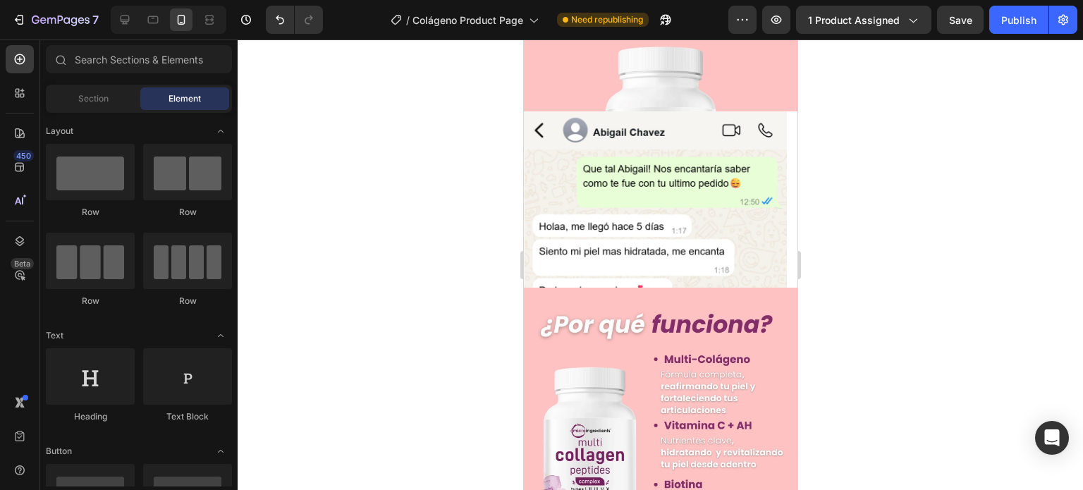
scroll to position [1057, 0]
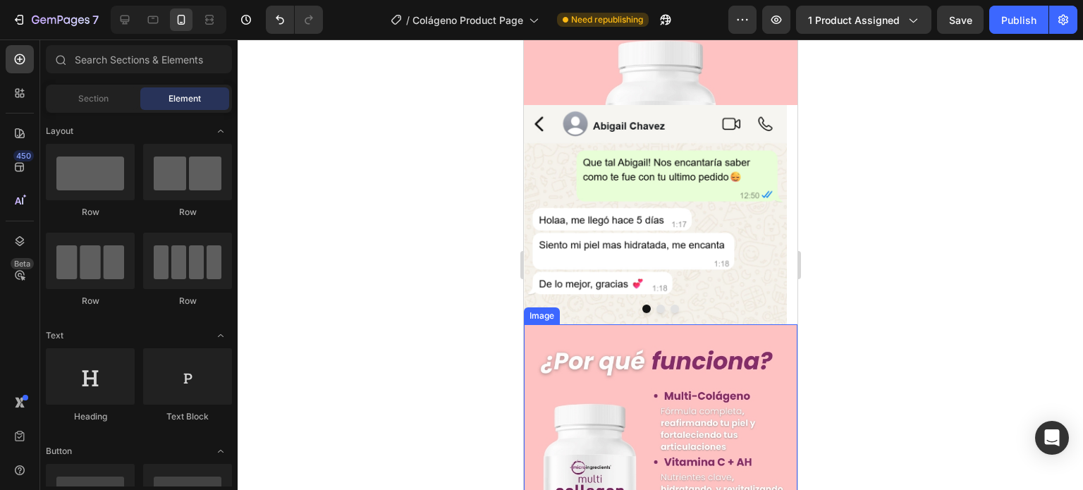
click at [679, 324] on img at bounding box center [659, 460] width 273 height 273
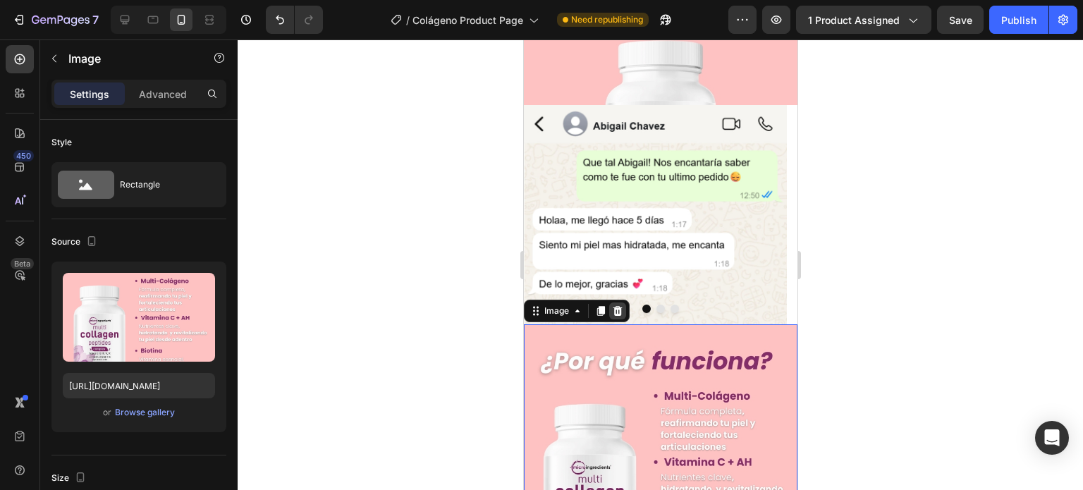
click at [620, 305] on icon at bounding box center [616, 310] width 11 height 11
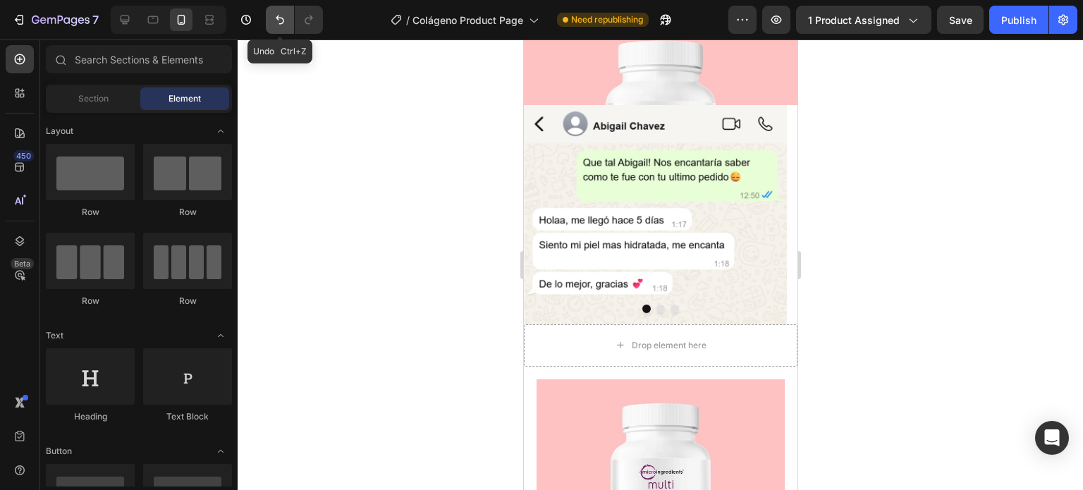
click at [282, 11] on button "Undo/Redo" at bounding box center [280, 20] width 28 height 28
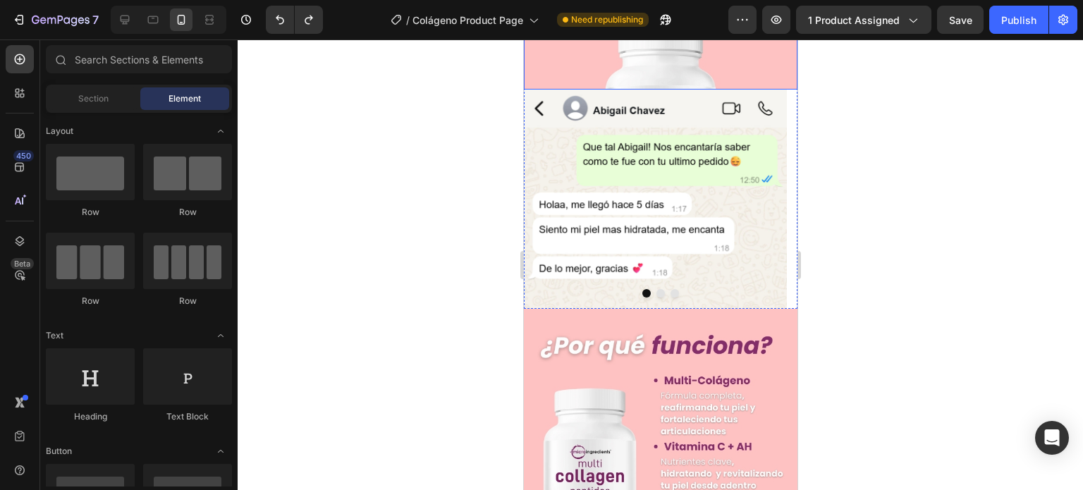
scroll to position [1198, 0]
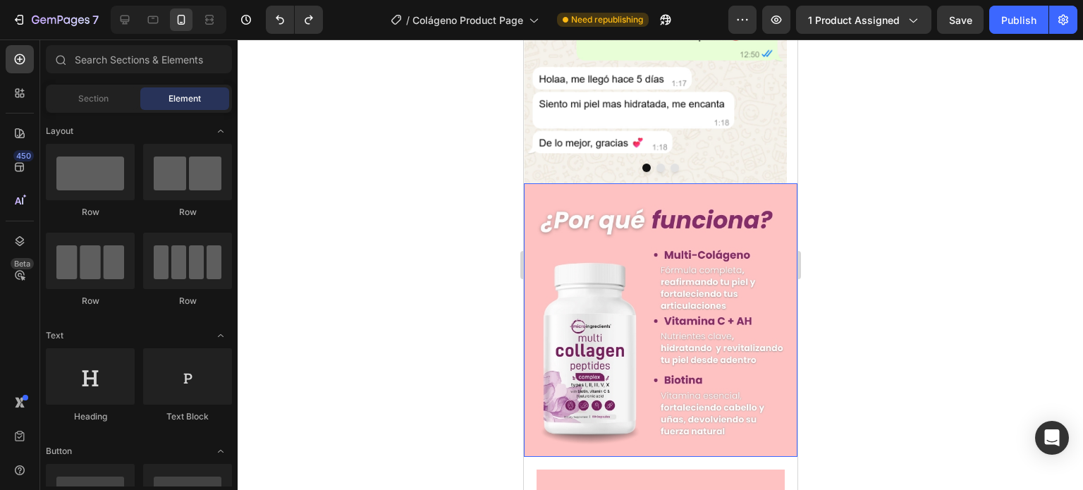
click at [628, 264] on img at bounding box center [659, 319] width 273 height 273
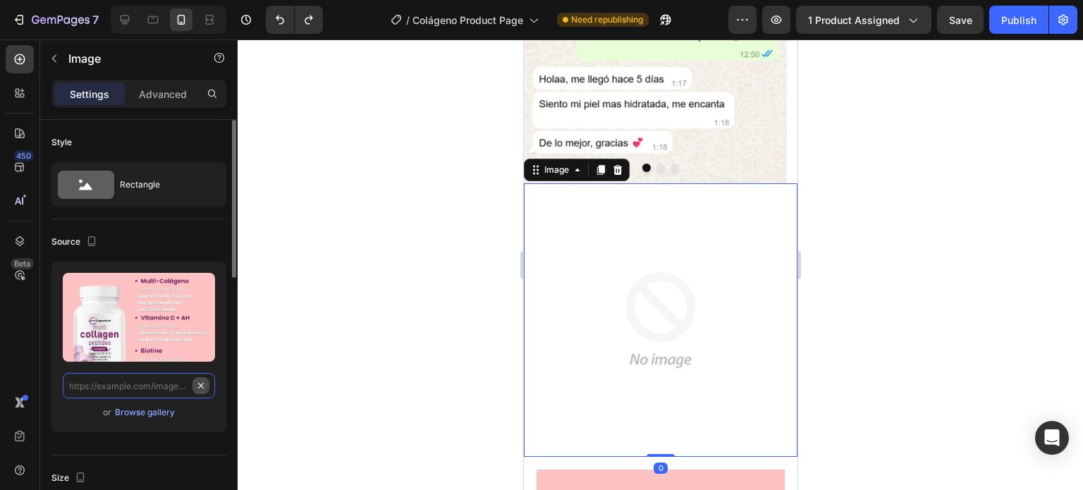
scroll to position [0, 0]
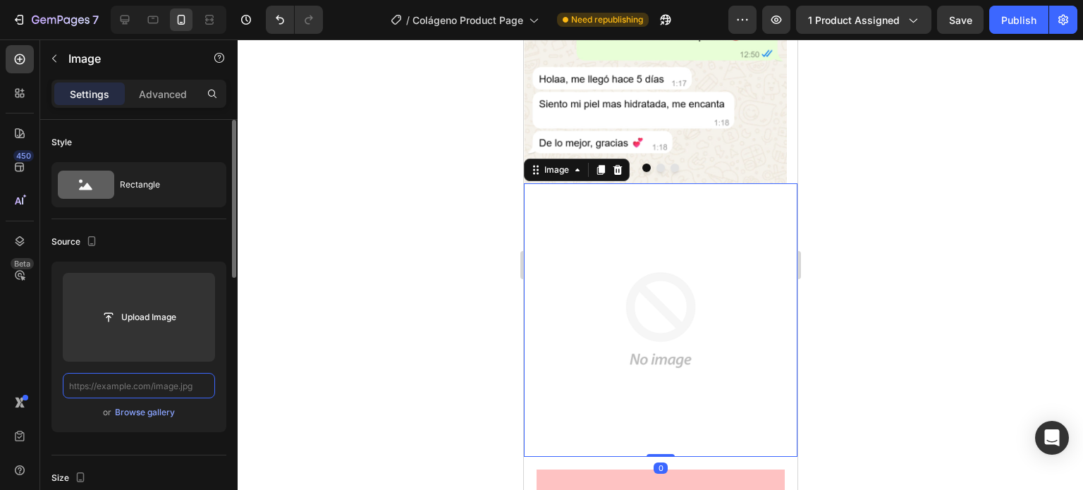
paste input "[URL][DOMAIN_NAME]"
type input "[URL][DOMAIN_NAME]"
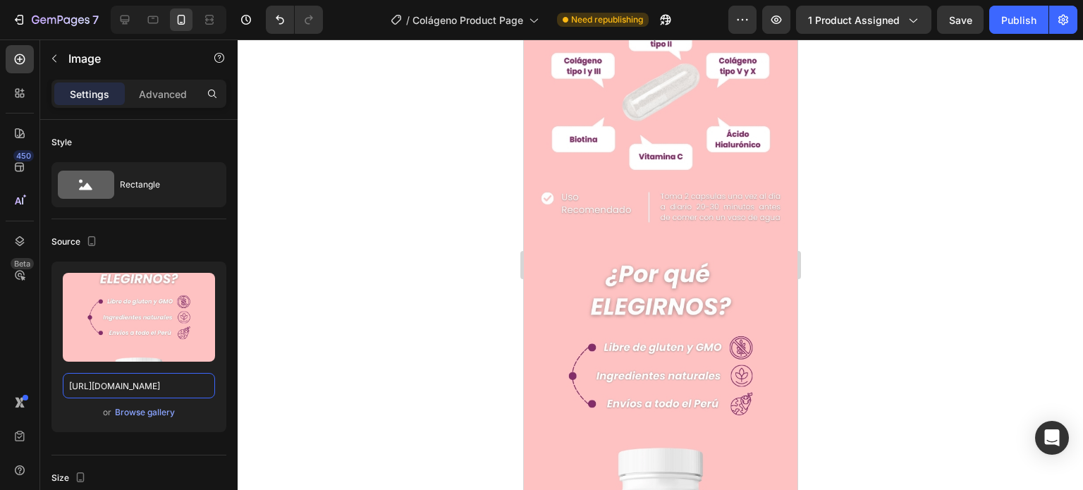
scroll to position [634, 0]
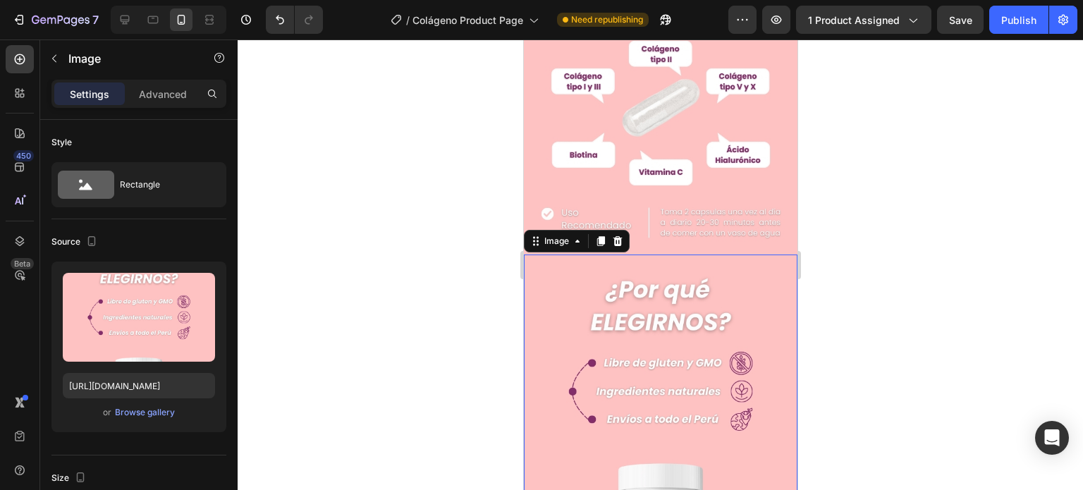
click at [737, 254] on img at bounding box center [659, 390] width 273 height 273
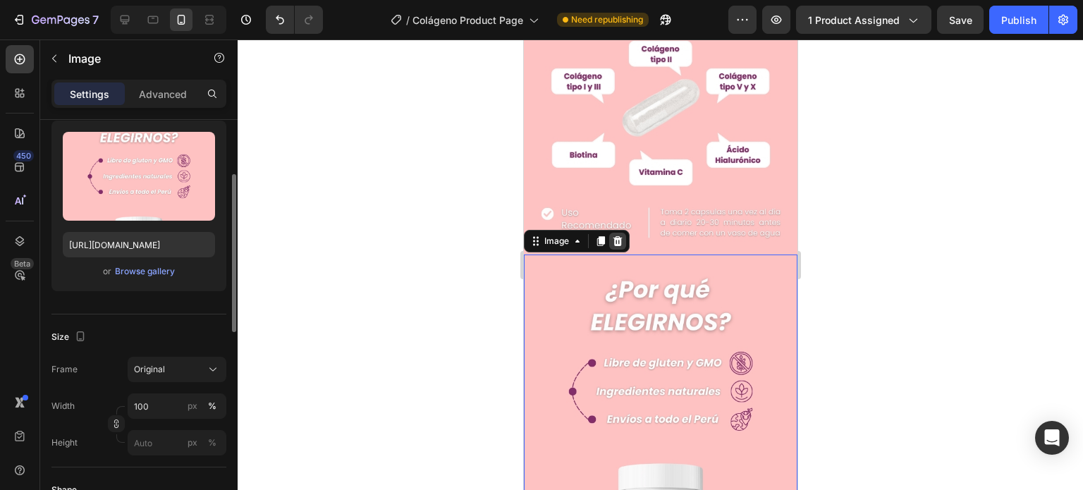
click at [615, 236] on icon at bounding box center [617, 241] width 9 height 10
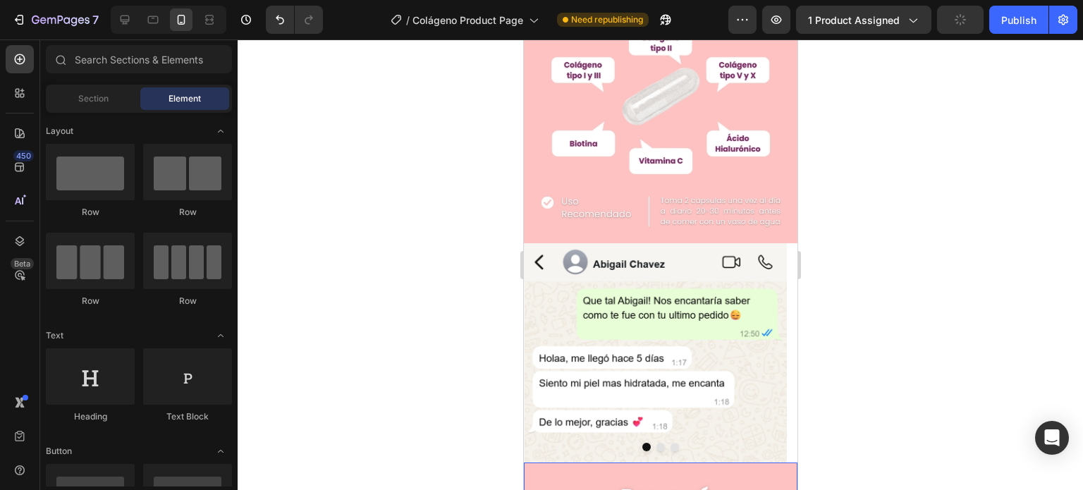
scroll to position [634, 0]
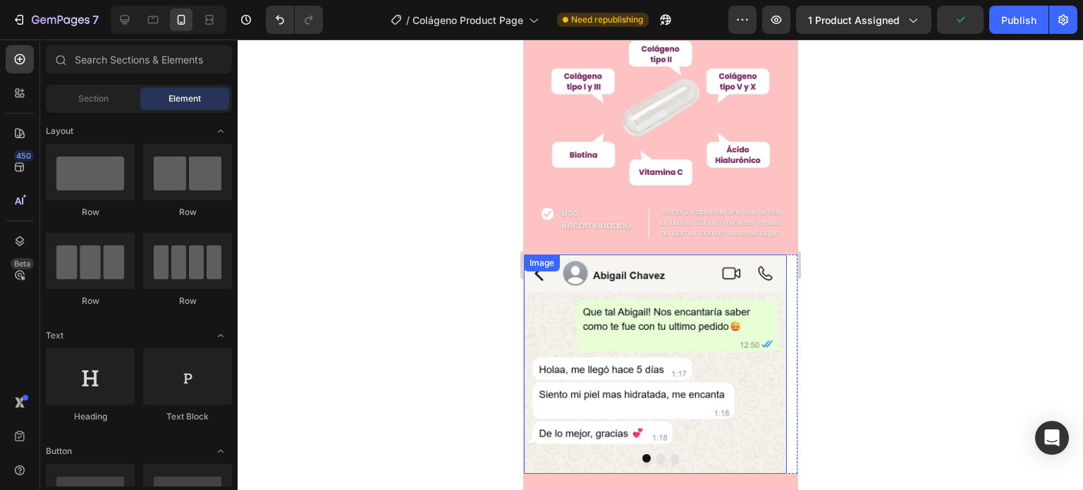
click at [546, 257] on div "Image" at bounding box center [541, 263] width 30 height 13
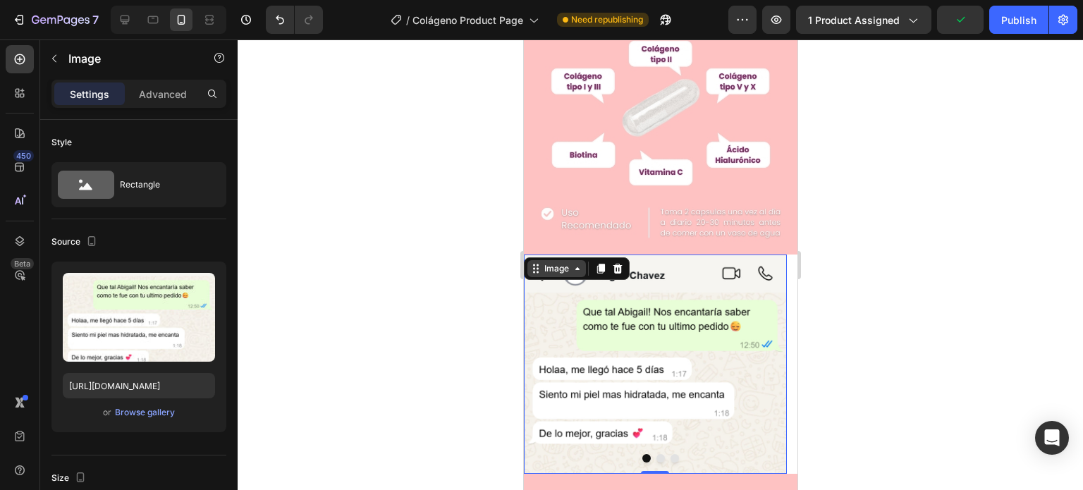
click at [567, 262] on div "Image" at bounding box center [556, 268] width 30 height 13
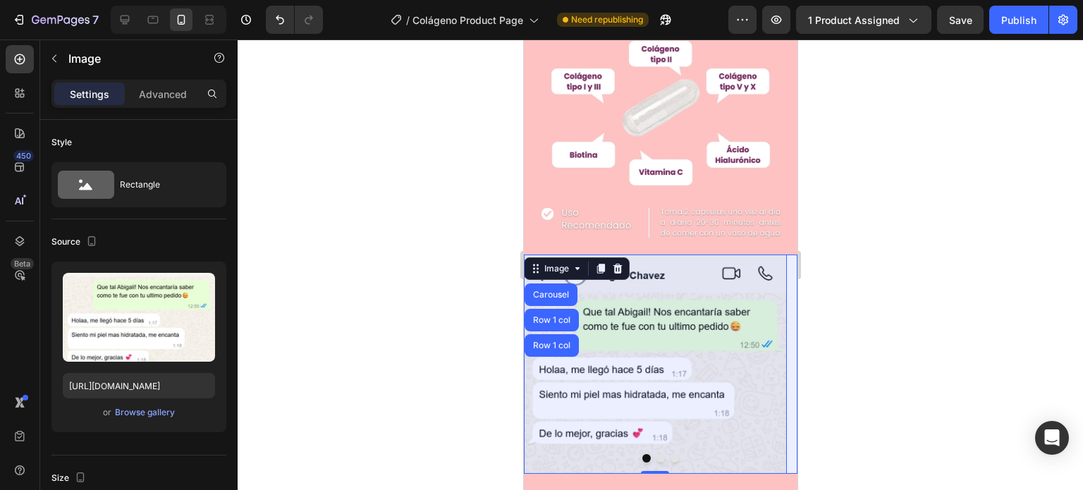
click at [549, 283] on div "Carousel" at bounding box center [550, 294] width 53 height 23
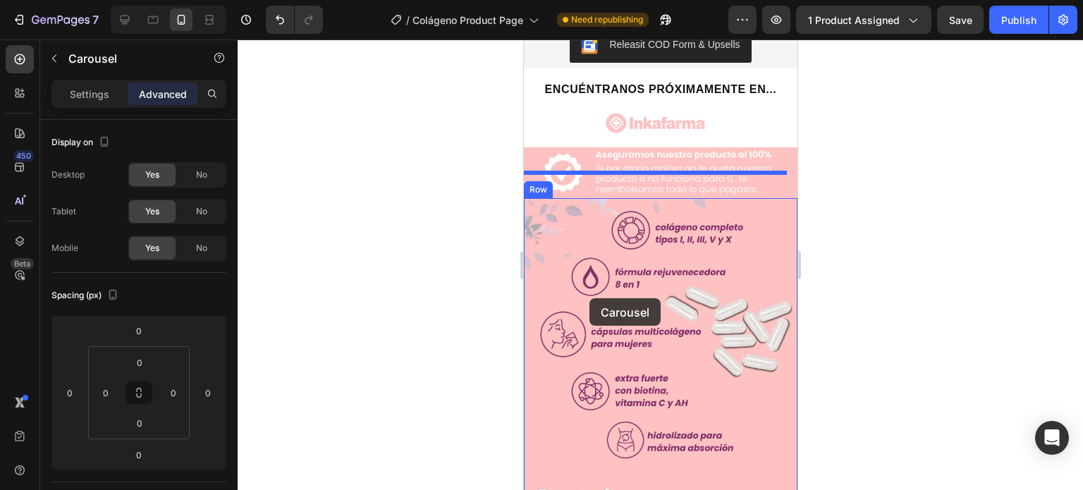
scroll to position [1762, 0]
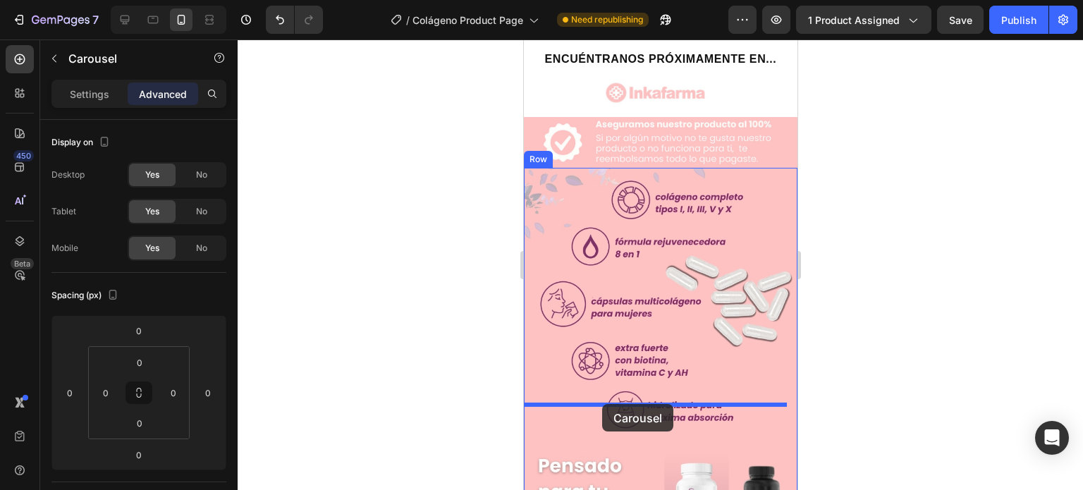
drag, startPoint x: 553, startPoint y: 211, endPoint x: 601, endPoint y: 404, distance: 199.0
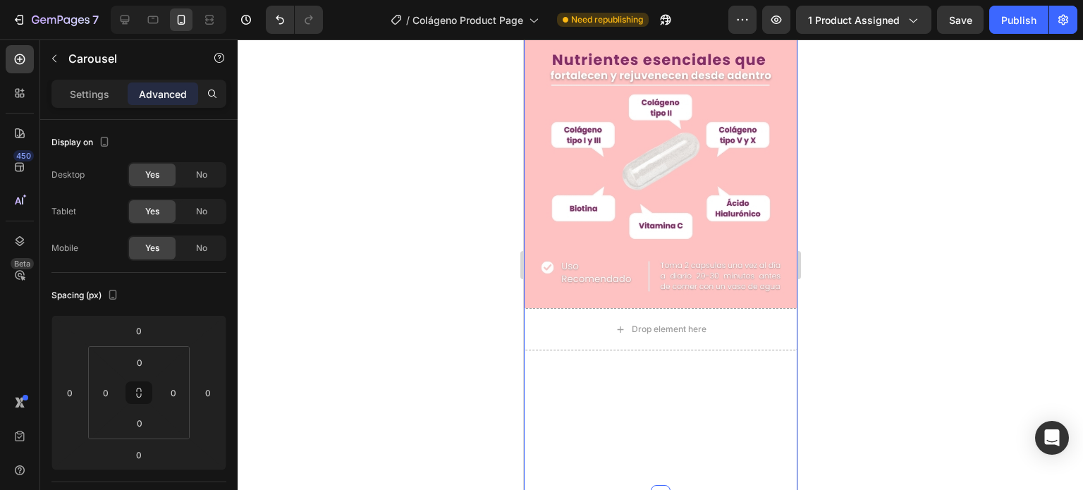
scroll to position [564, 0]
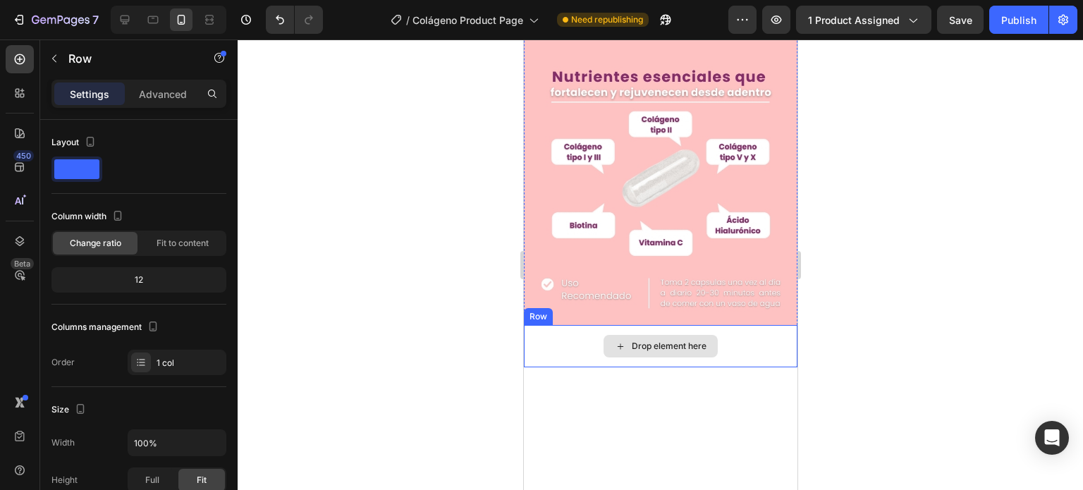
click at [584, 325] on div "Drop element here" at bounding box center [659, 346] width 273 height 42
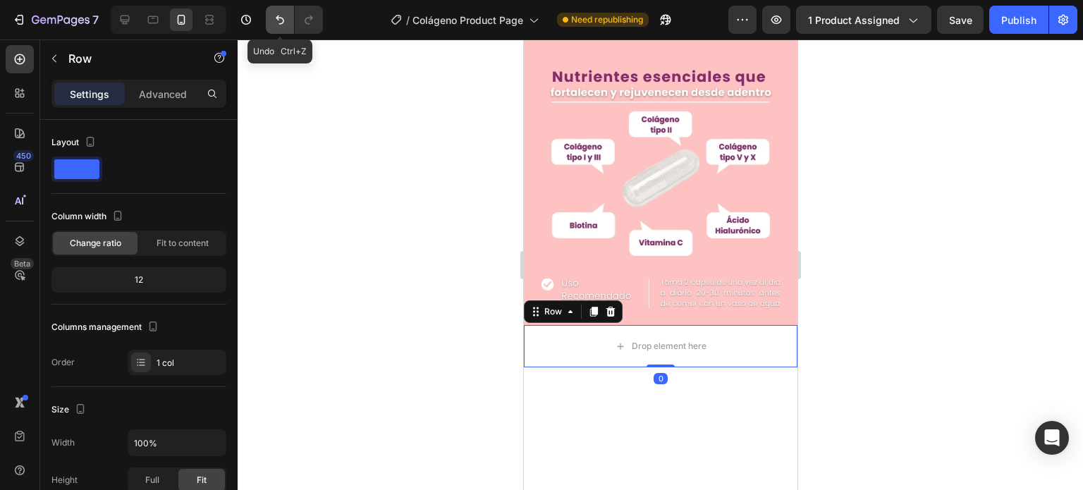
click at [280, 11] on button "Undo/Redo" at bounding box center [280, 20] width 28 height 28
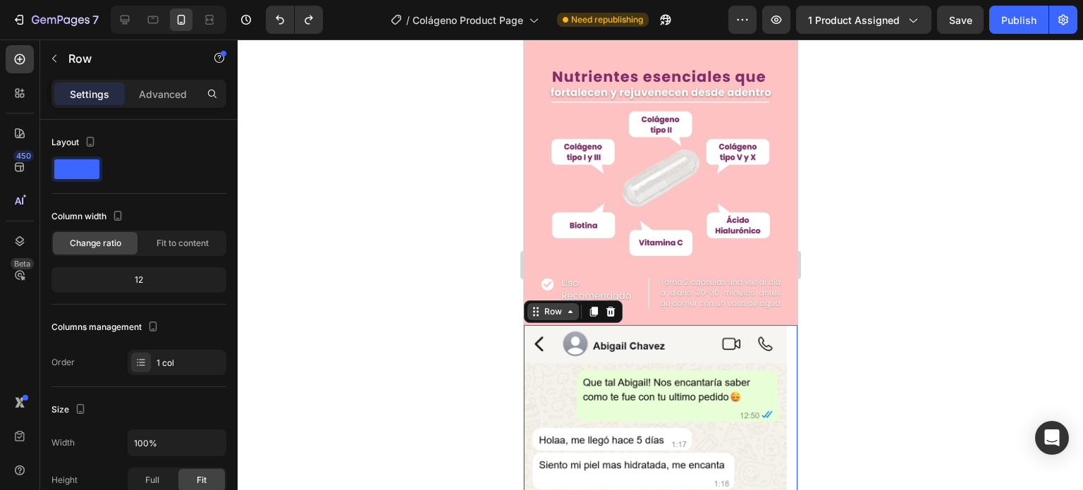
click at [564, 306] on icon at bounding box center [569, 311] width 11 height 11
click at [555, 305] on div "Row" at bounding box center [552, 311] width 23 height 13
click at [644, 352] on img at bounding box center [654, 434] width 263 height 219
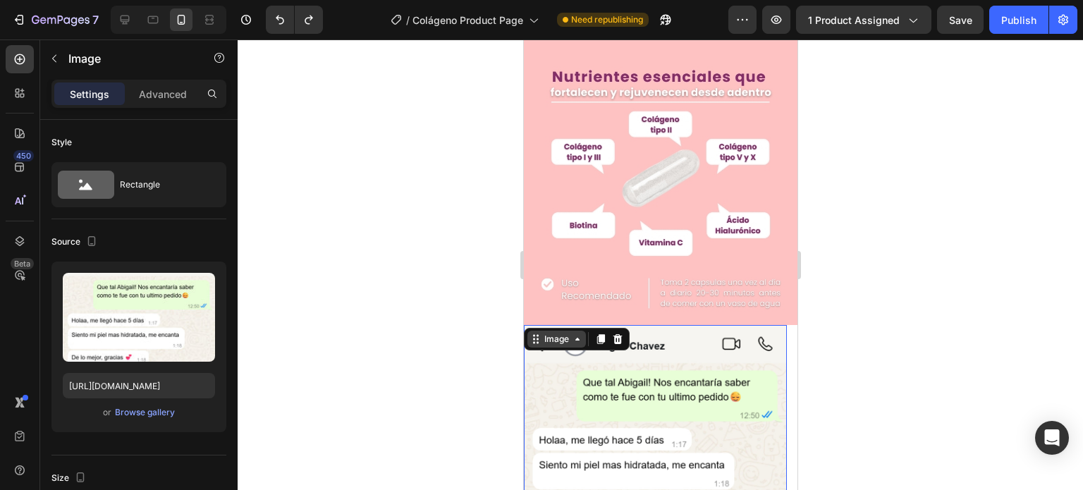
click at [558, 331] on div "Image" at bounding box center [556, 339] width 59 height 17
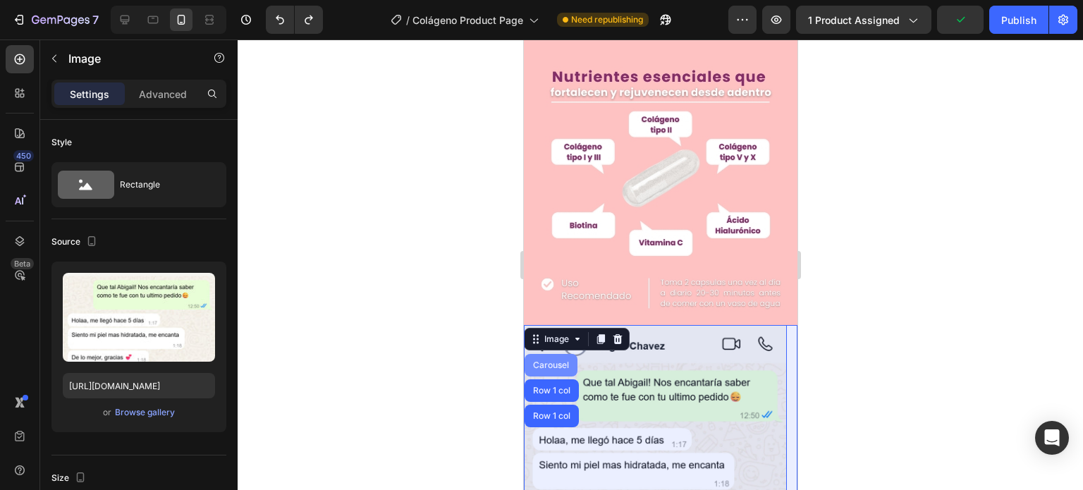
click at [553, 354] on div "Carousel" at bounding box center [550, 365] width 53 height 23
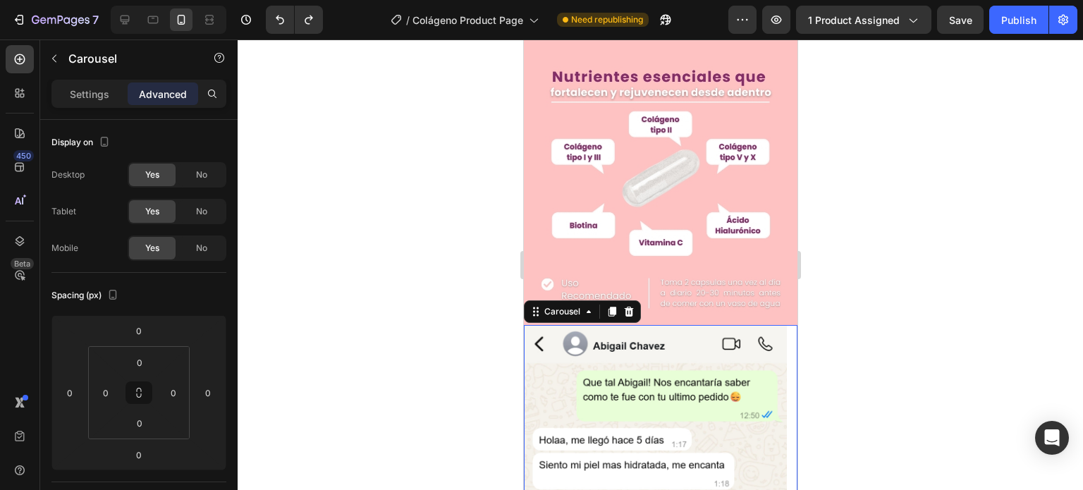
click at [569, 339] on img at bounding box center [654, 434] width 263 height 219
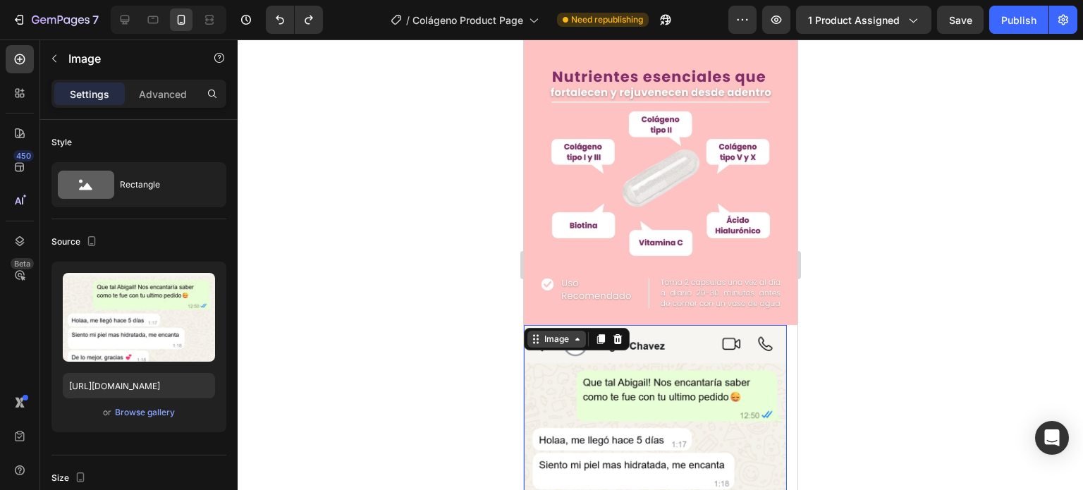
click at [560, 333] on div "Image" at bounding box center [556, 339] width 30 height 13
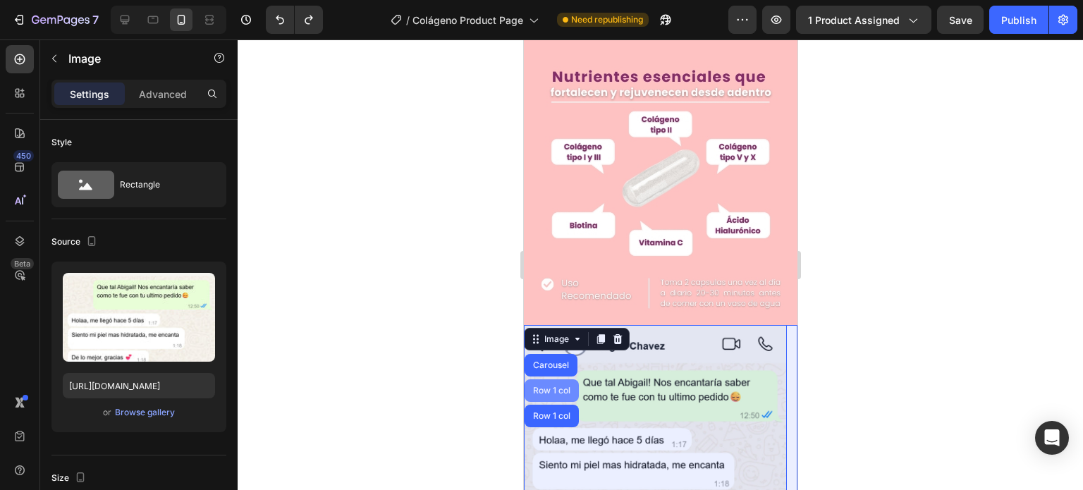
click at [558, 379] on div "Row 1 col" at bounding box center [551, 390] width 54 height 23
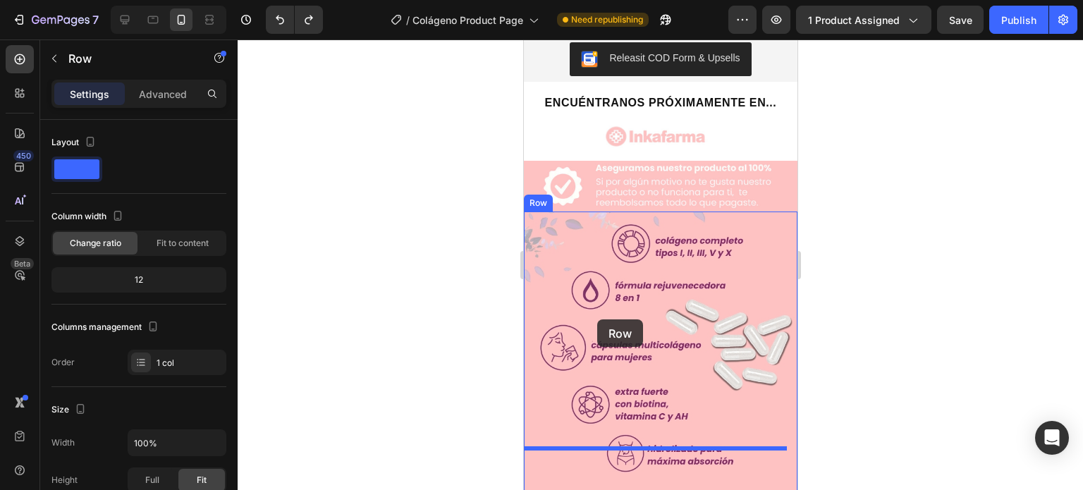
scroll to position [1762, 0]
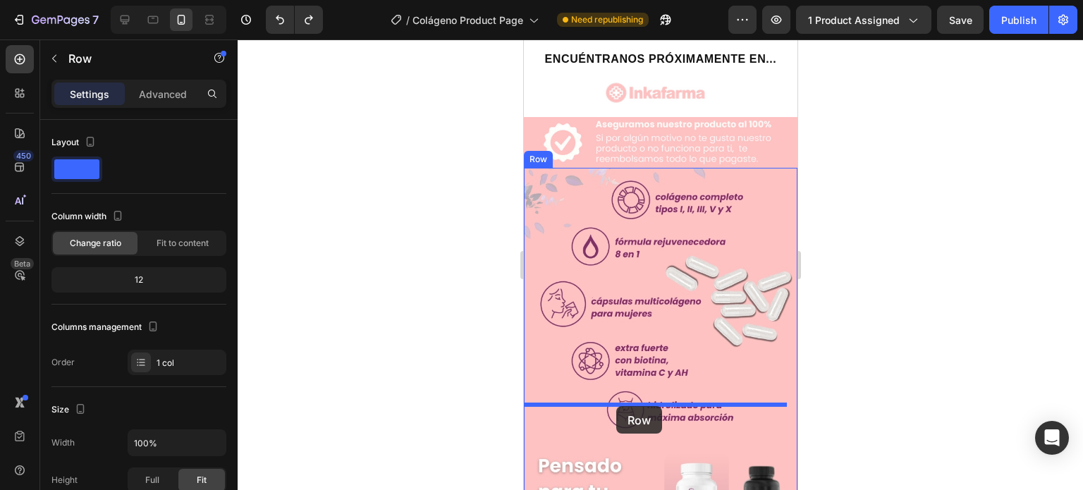
drag, startPoint x: 558, startPoint y: 279, endPoint x: 618, endPoint y: 405, distance: 139.3
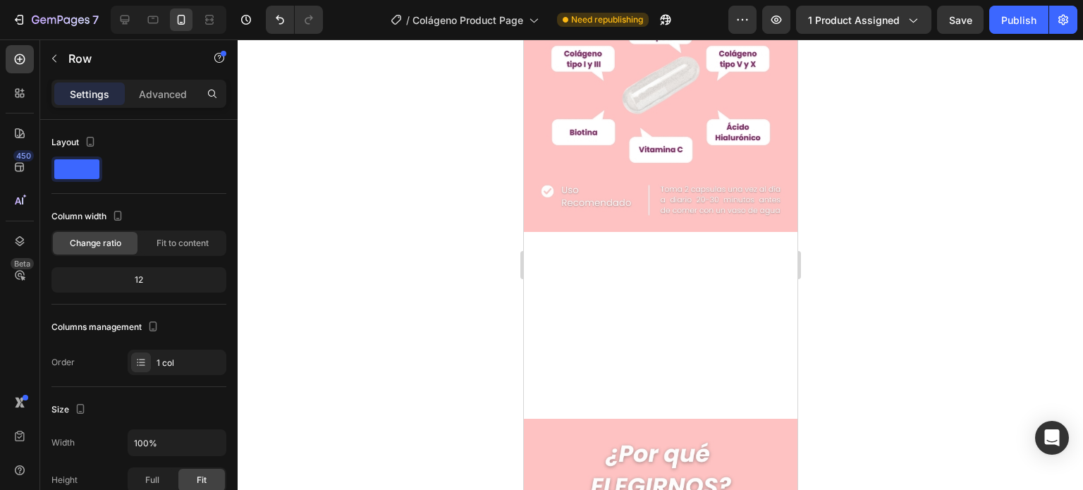
scroll to position [634, 0]
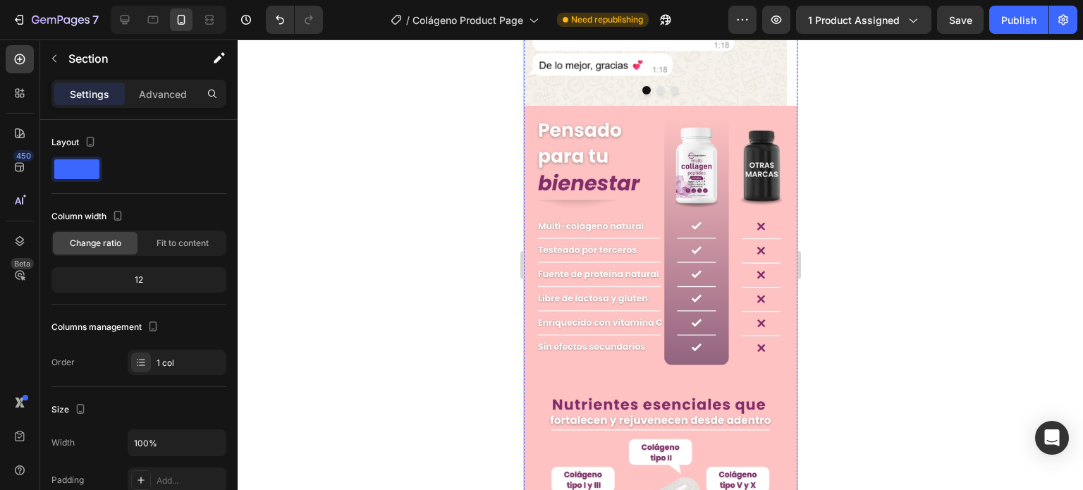
scroll to position [2115, 0]
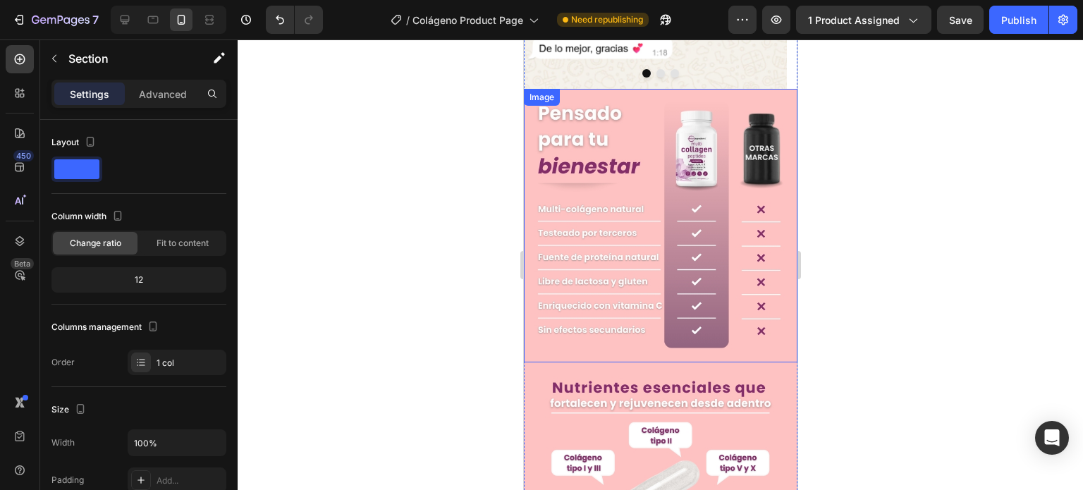
click at [577, 209] on img at bounding box center [659, 225] width 273 height 273
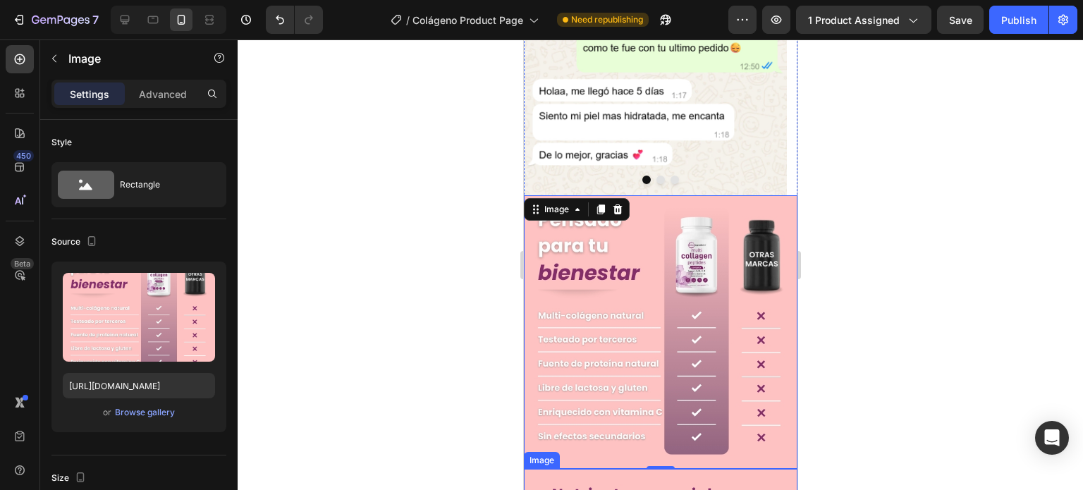
scroll to position [2044, 0]
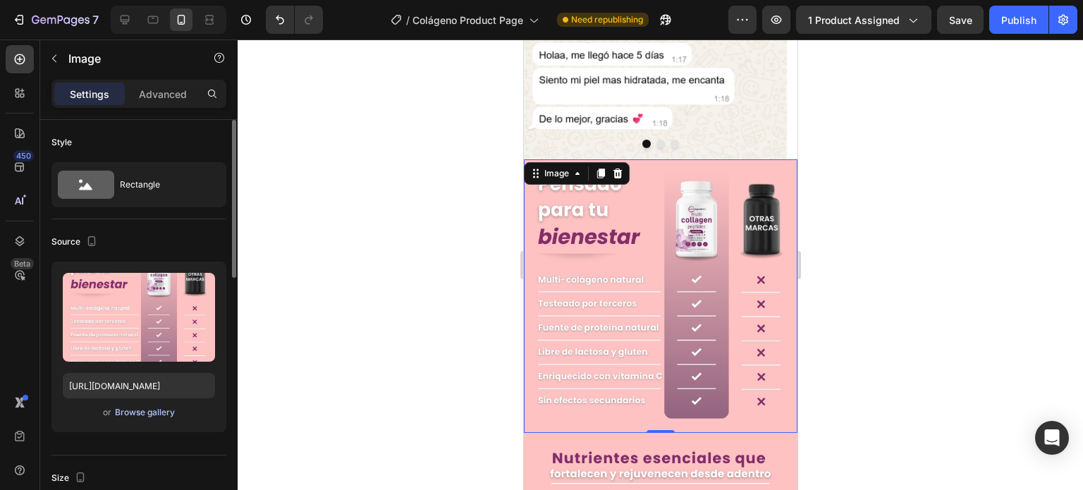
click at [152, 409] on div "Browse gallery" at bounding box center [145, 412] width 60 height 13
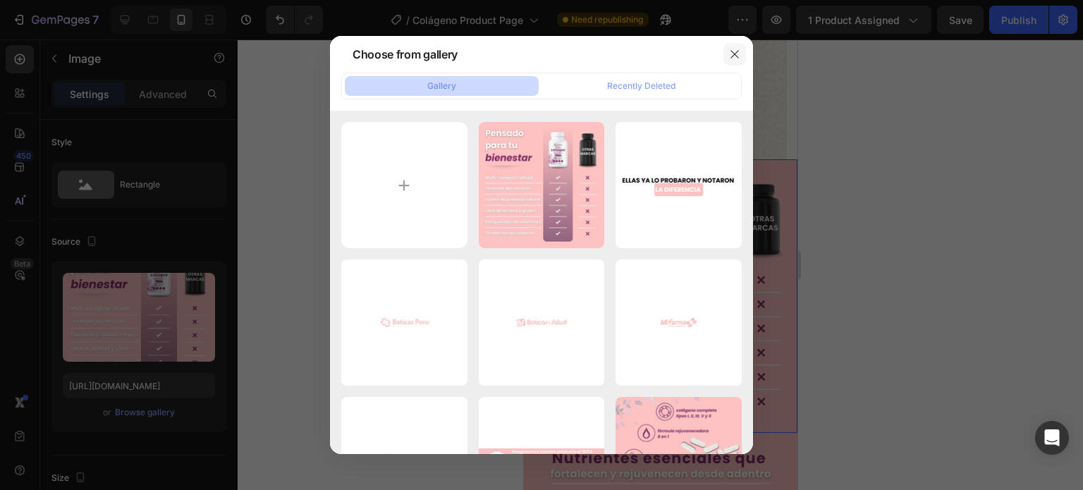
click at [726, 50] on button "button" at bounding box center [734, 54] width 23 height 23
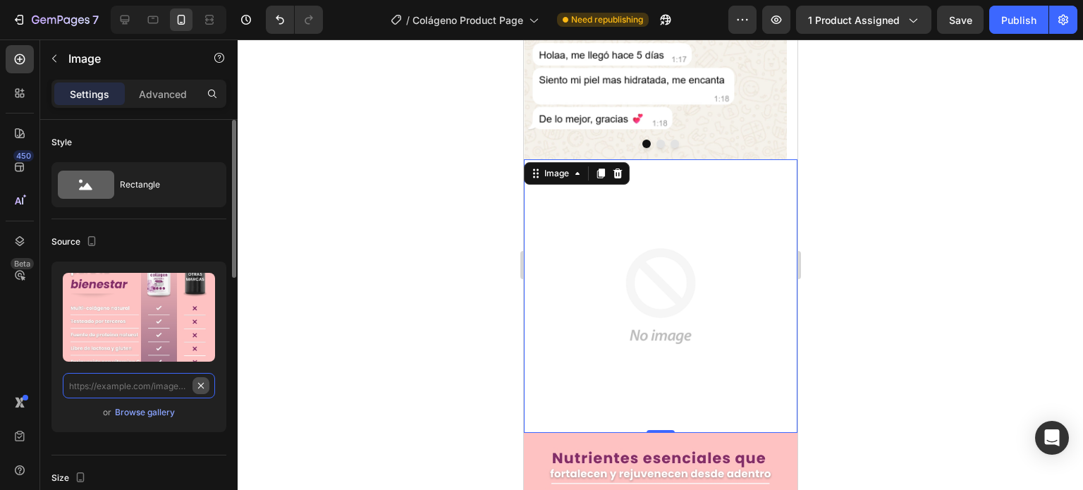
scroll to position [0, 0]
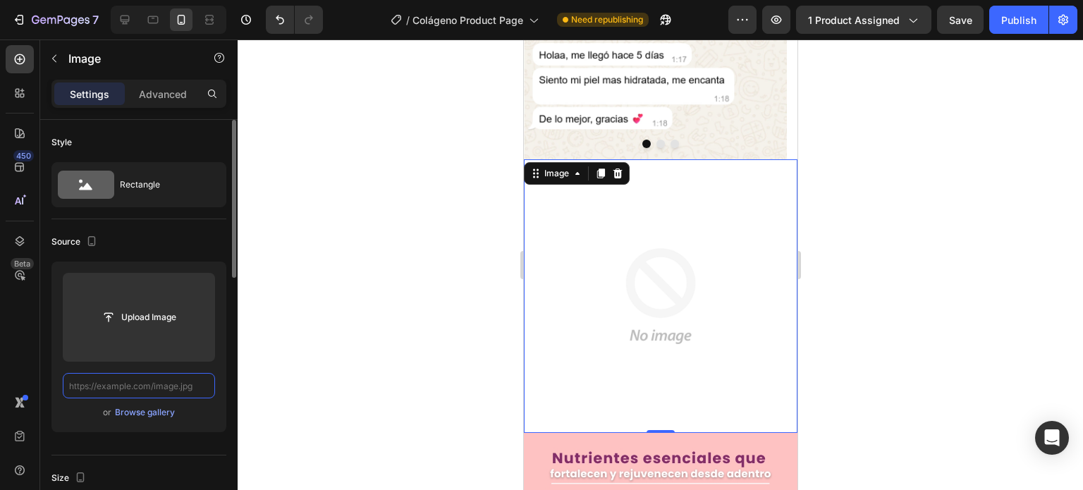
paste input "[URL][DOMAIN_NAME]"
type input "[URL][DOMAIN_NAME]"
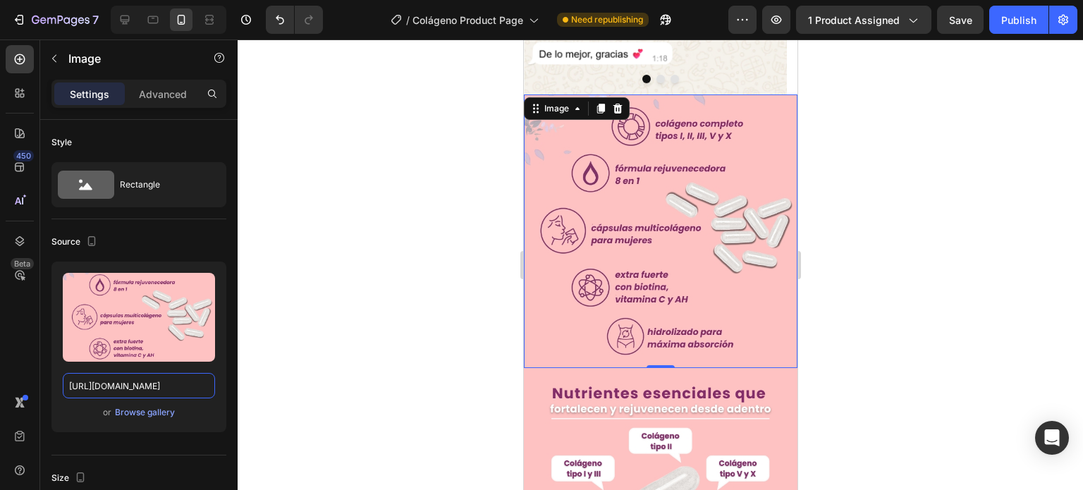
scroll to position [2115, 0]
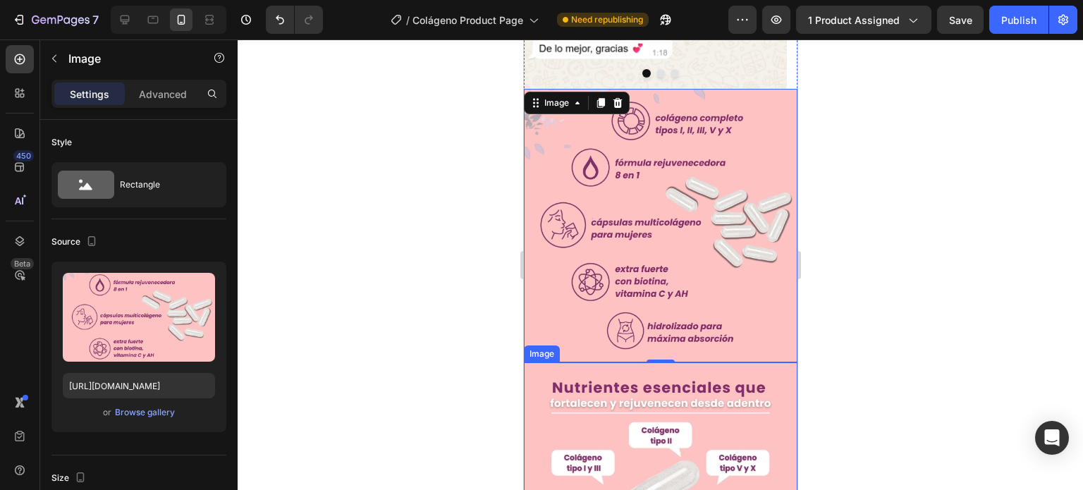
click at [578, 362] on img at bounding box center [659, 498] width 273 height 273
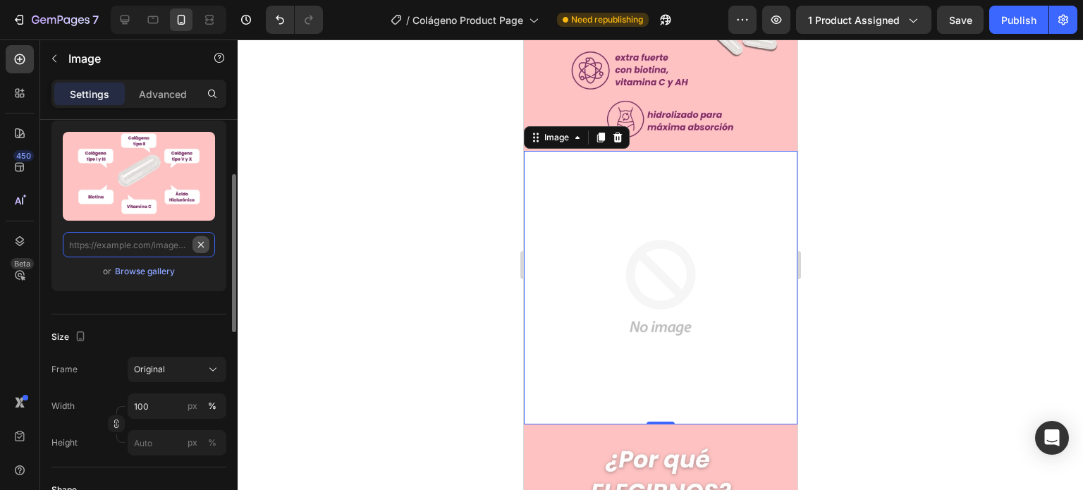
scroll to position [0, 0]
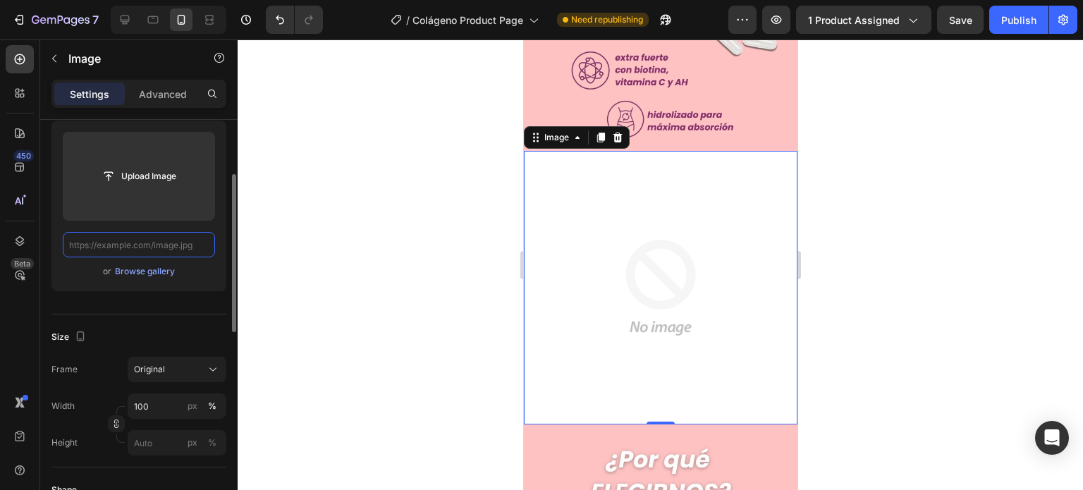
paste input "[URL][DOMAIN_NAME]"
type input "[URL][DOMAIN_NAME]"
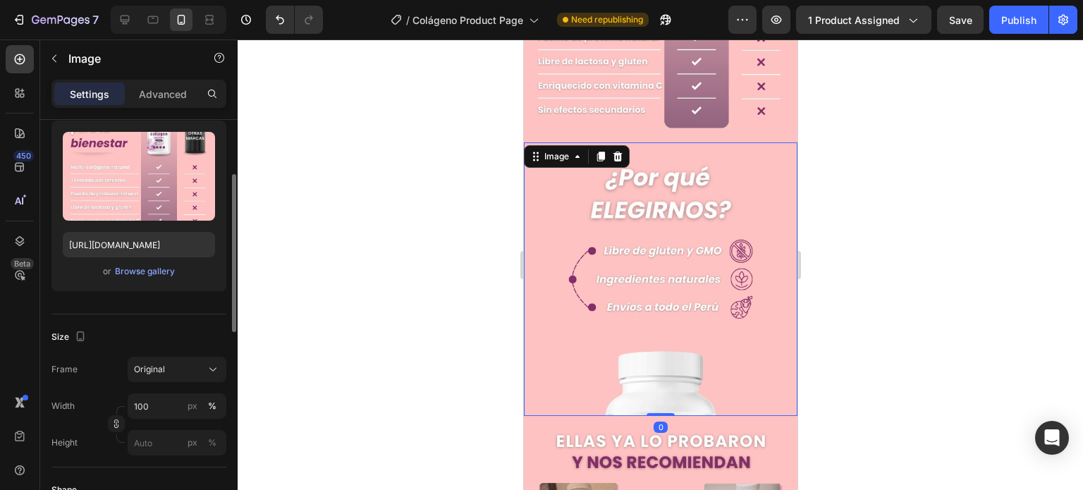
click at [637, 247] on img at bounding box center [659, 278] width 273 height 273
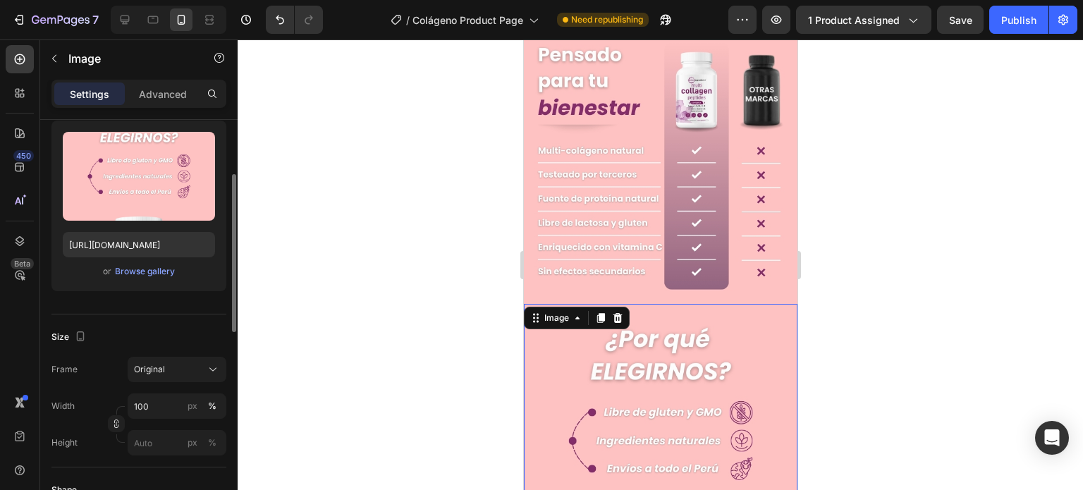
scroll to position [2397, 0]
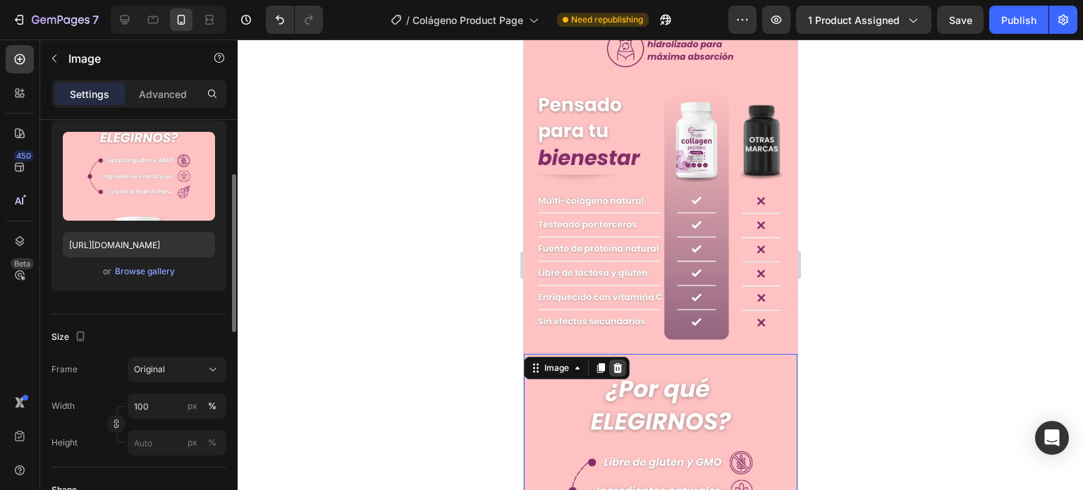
click at [616, 363] on icon at bounding box center [617, 368] width 9 height 10
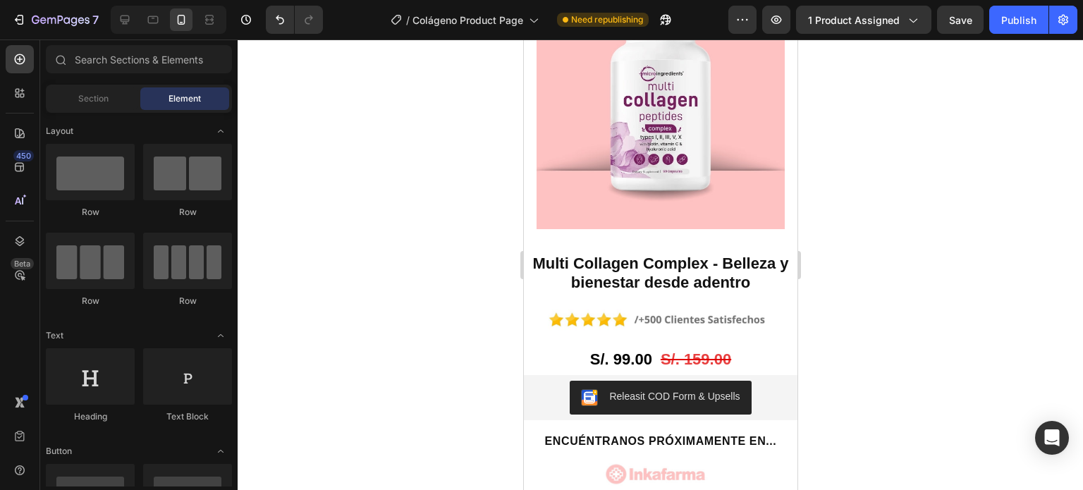
scroll to position [1160, 0]
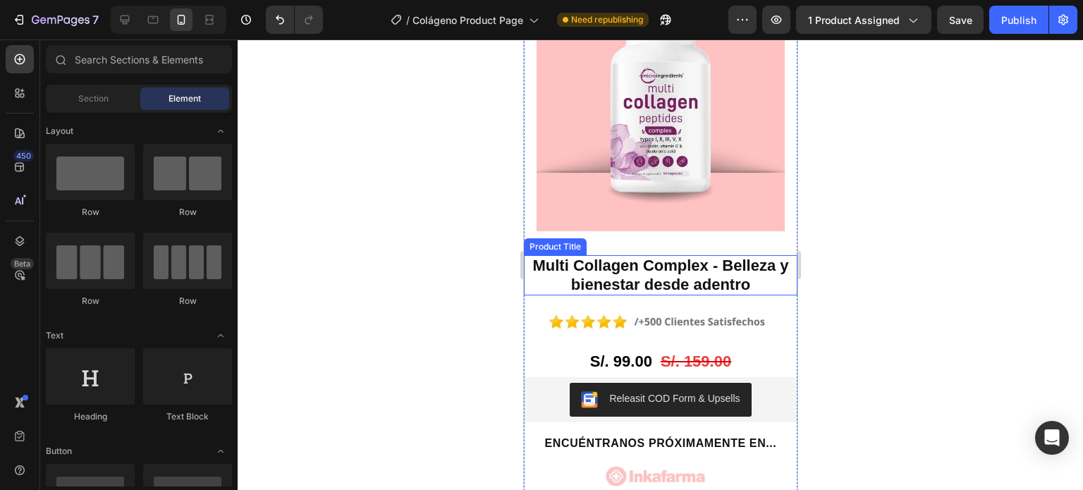
click at [605, 255] on h2 "Multi Collagen Complex - Belleza y bienestar desde adentro" at bounding box center [659, 275] width 273 height 40
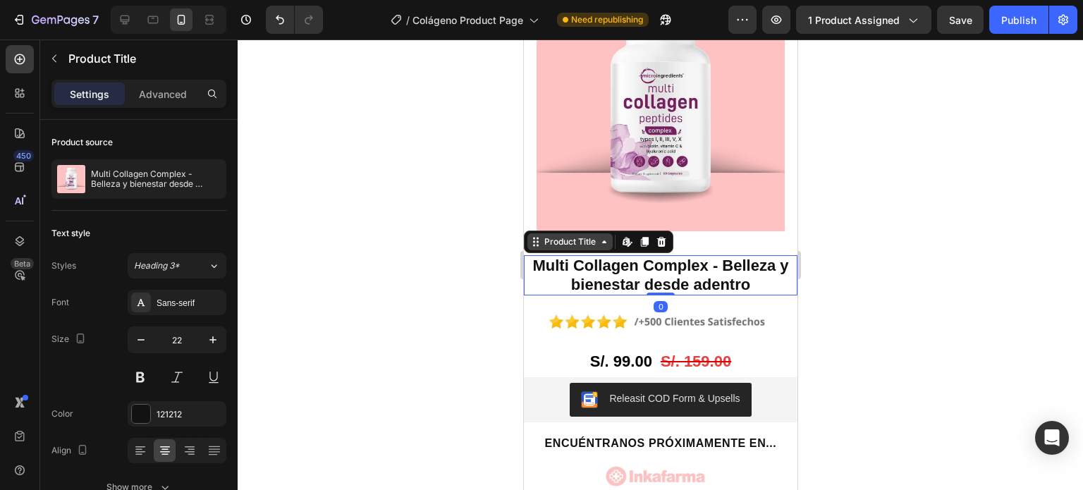
click at [577, 235] on div "Product Title" at bounding box center [569, 241] width 57 height 13
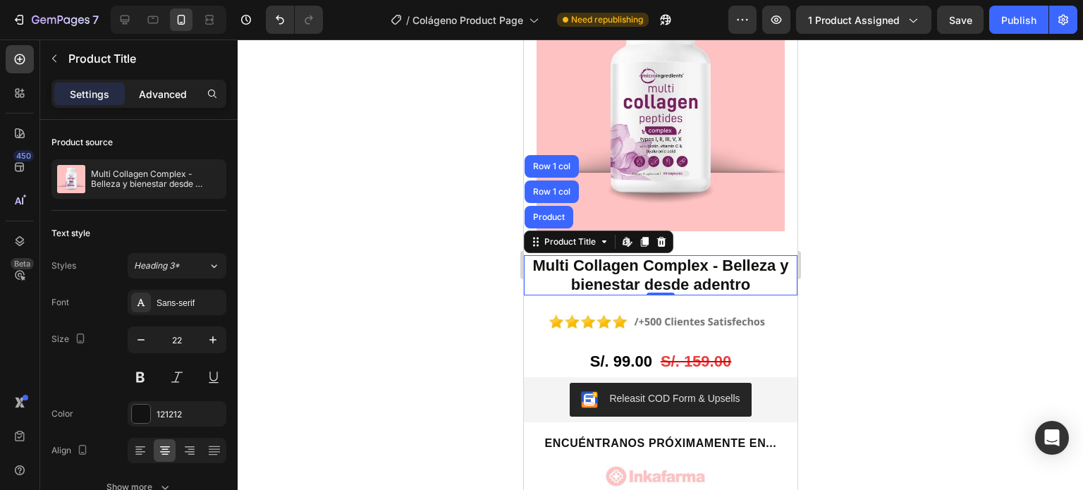
click at [149, 93] on p "Advanced" at bounding box center [163, 94] width 48 height 15
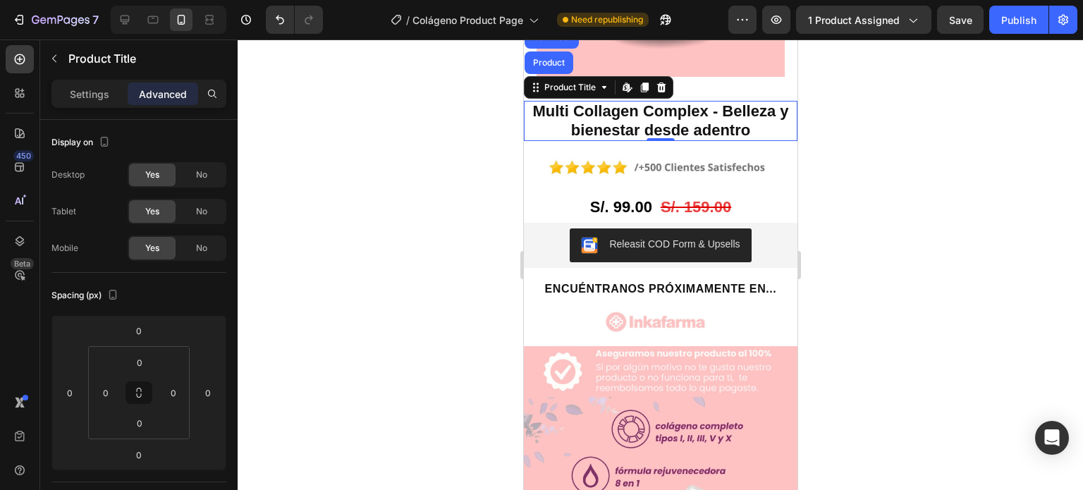
scroll to position [1512, 0]
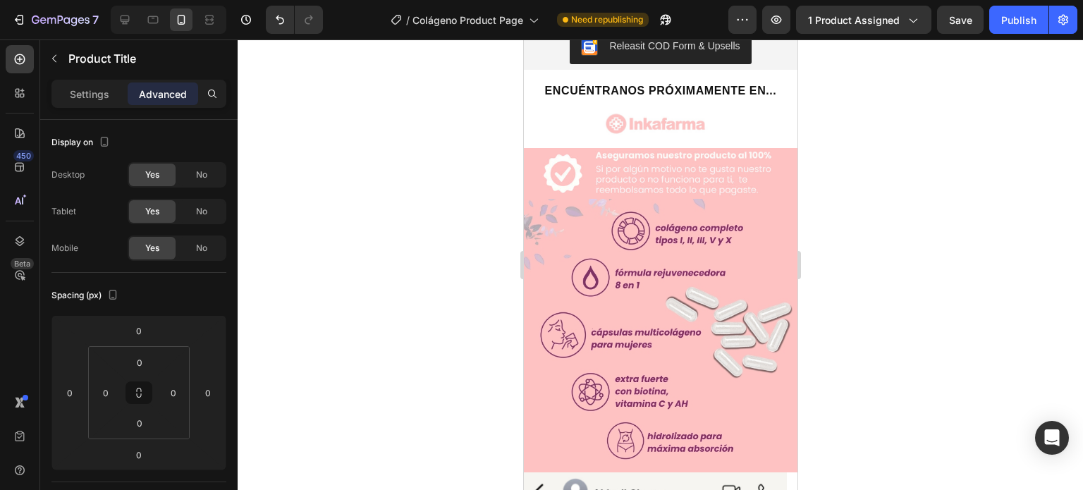
click at [683, 283] on img at bounding box center [659, 335] width 273 height 273
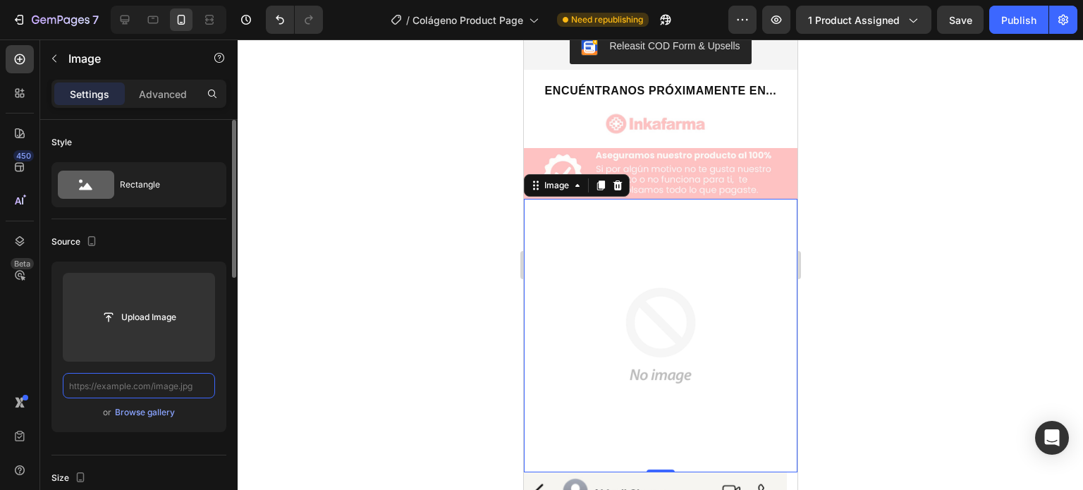
scroll to position [0, 0]
paste input "[URL][DOMAIN_NAME]"
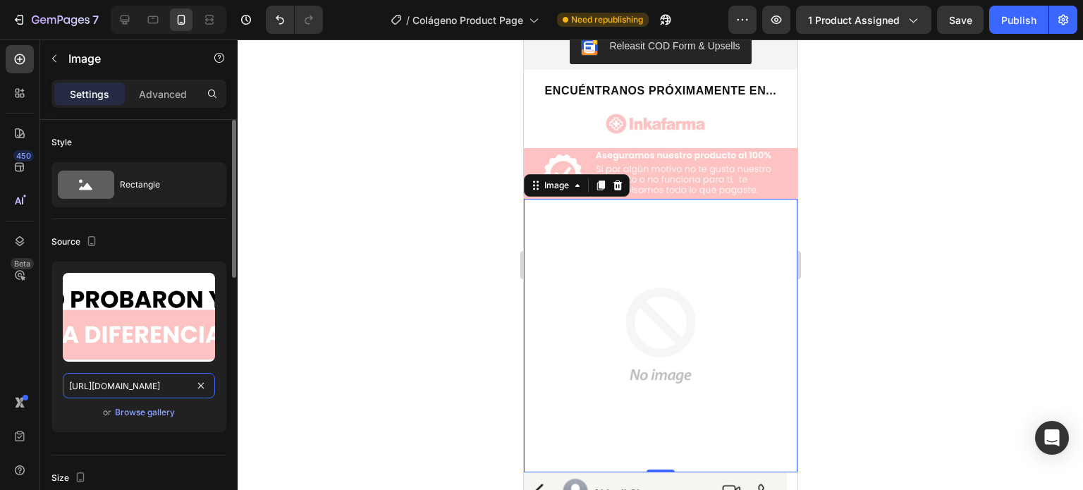
scroll to position [0, 115]
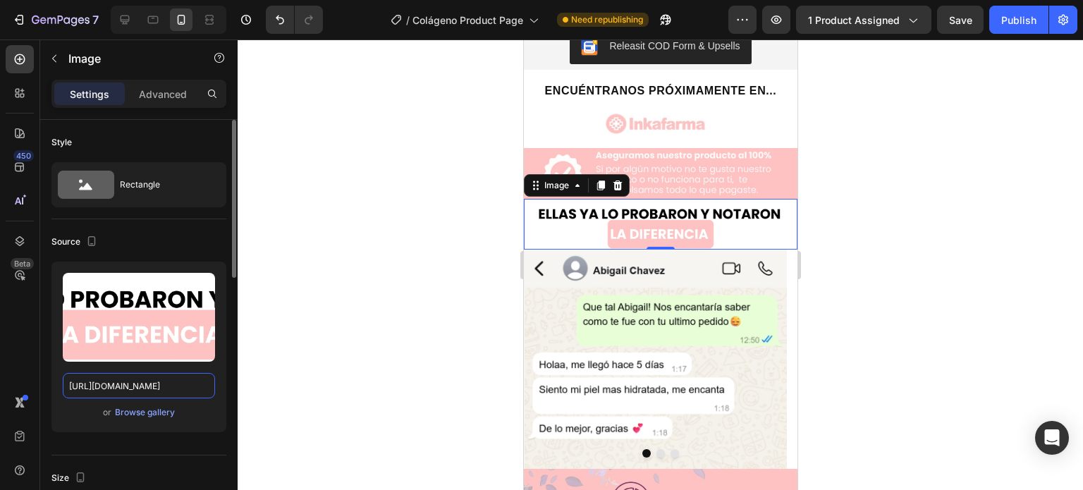
type input "[URL][DOMAIN_NAME]"
click at [844, 242] on div at bounding box center [660, 264] width 845 height 450
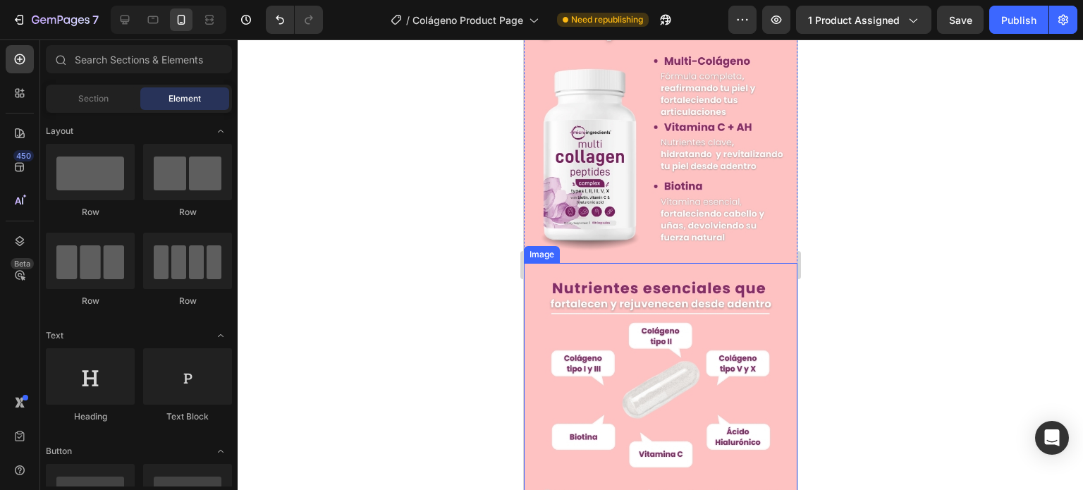
scroll to position [493, 0]
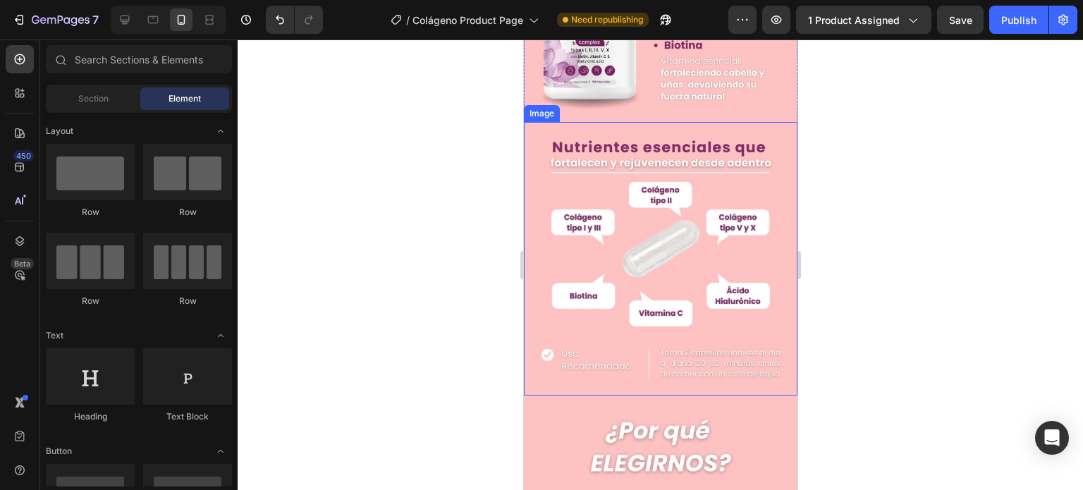
click at [631, 340] on img at bounding box center [659, 258] width 273 height 273
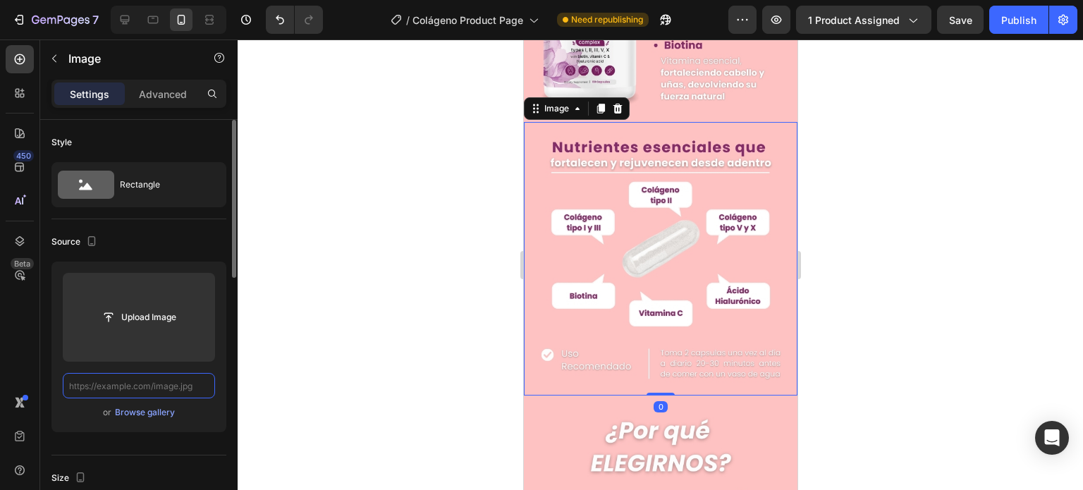
scroll to position [0, 0]
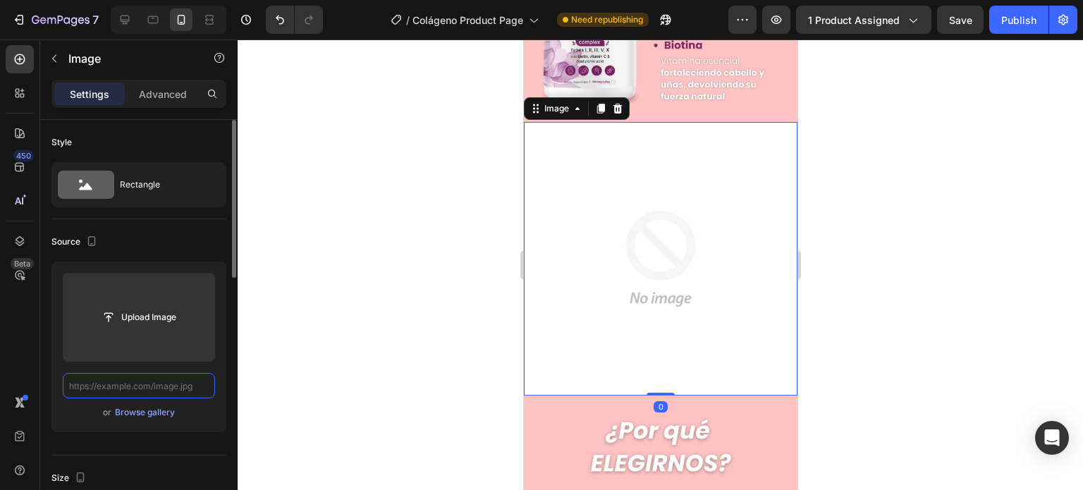
paste input "[URL][DOMAIN_NAME]"
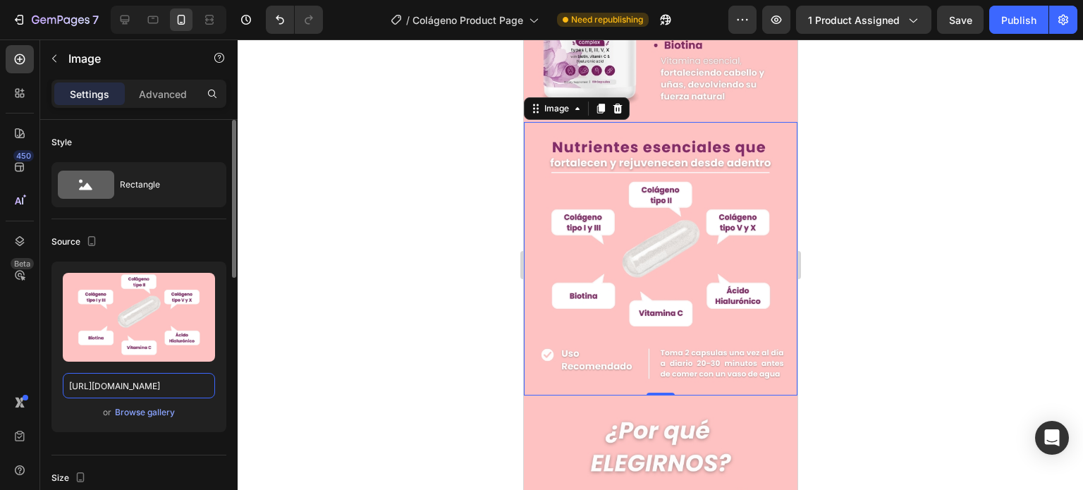
type input "[URL][DOMAIN_NAME]"
click at [856, 247] on div at bounding box center [660, 264] width 845 height 450
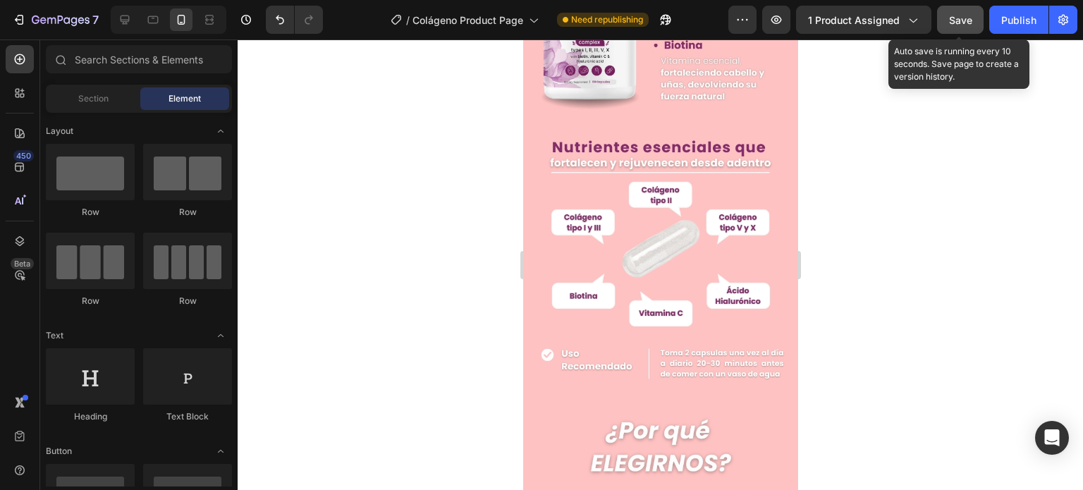
click at [954, 14] on span "Save" at bounding box center [960, 20] width 23 height 12
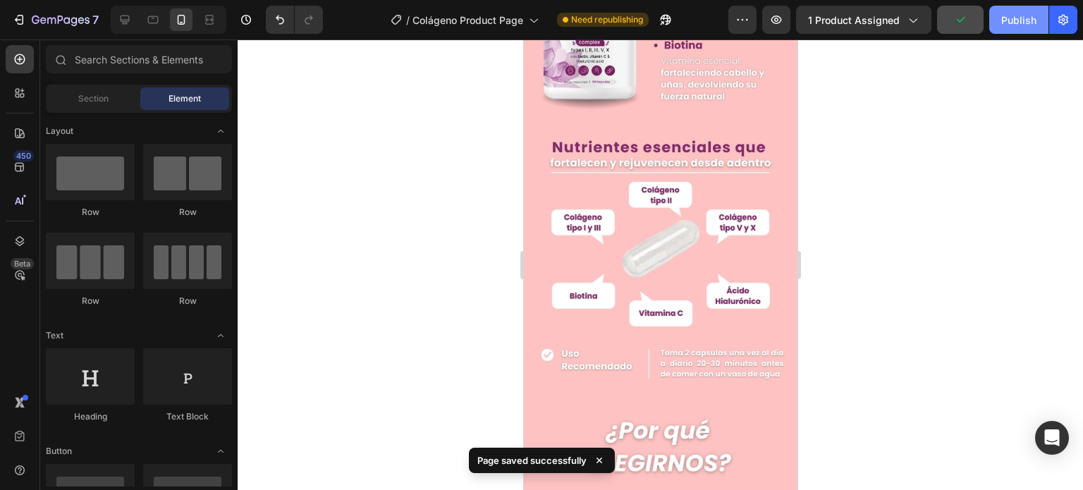
click at [1019, 16] on div "Publish" at bounding box center [1018, 20] width 35 height 15
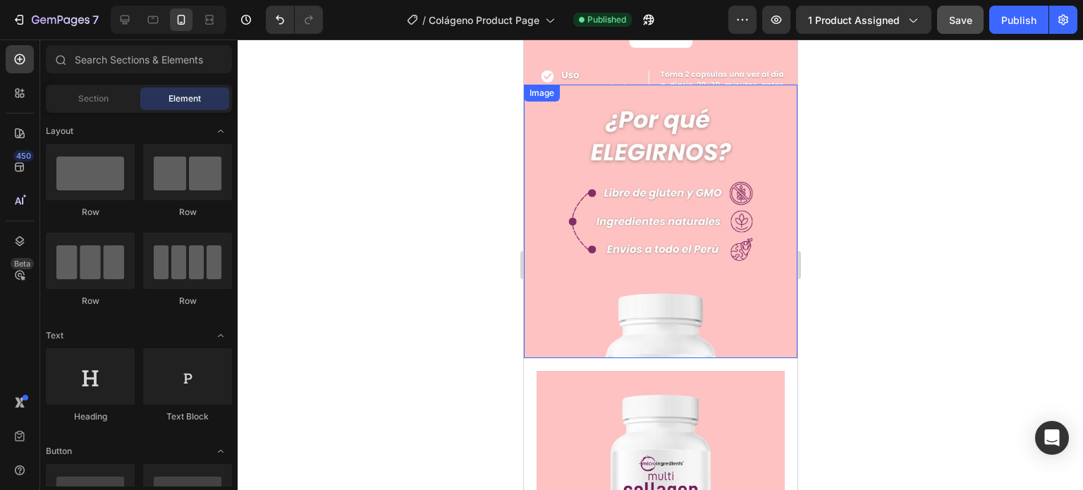
scroll to position [775, 0]
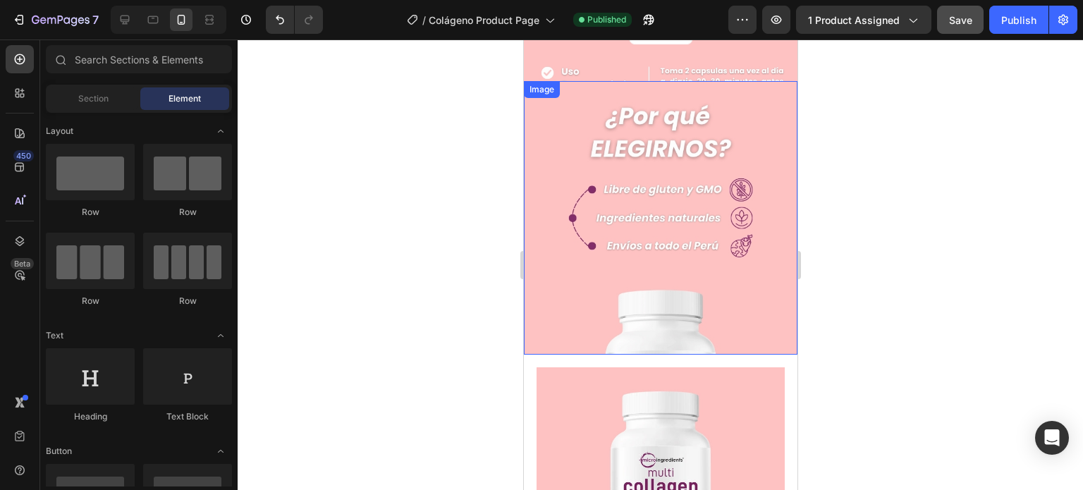
click at [849, 197] on div at bounding box center [660, 264] width 845 height 450
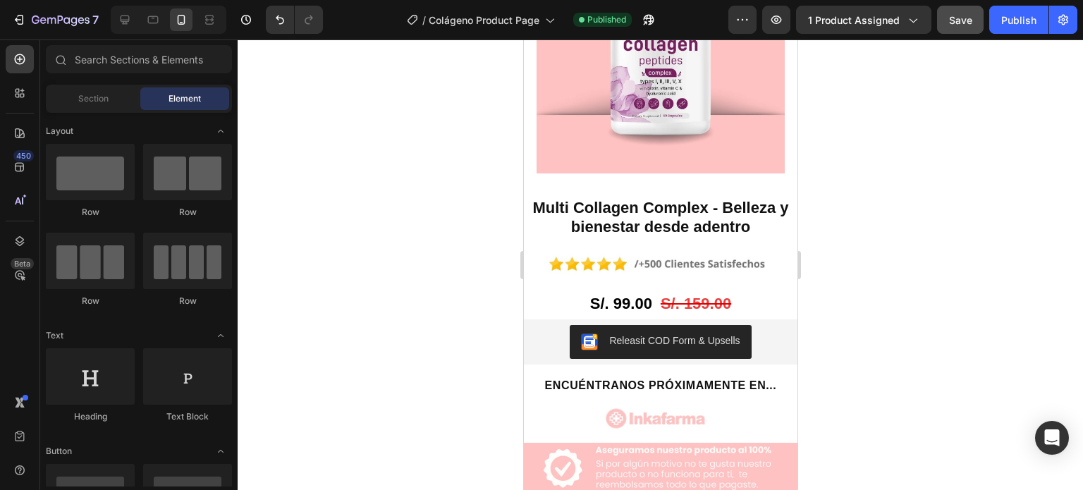
scroll to position [1269, 0]
